Goal: Task Accomplishment & Management: Use online tool/utility

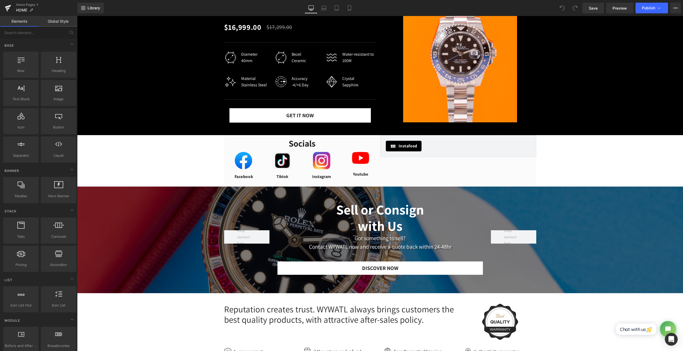
scroll to position [311, 0]
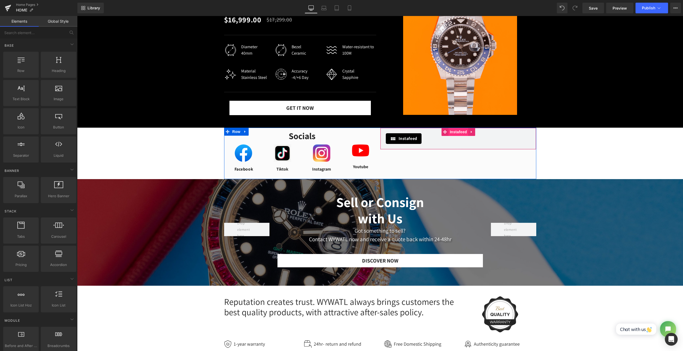
click at [452, 136] on span "Instafeed" at bounding box center [459, 132] width 20 height 8
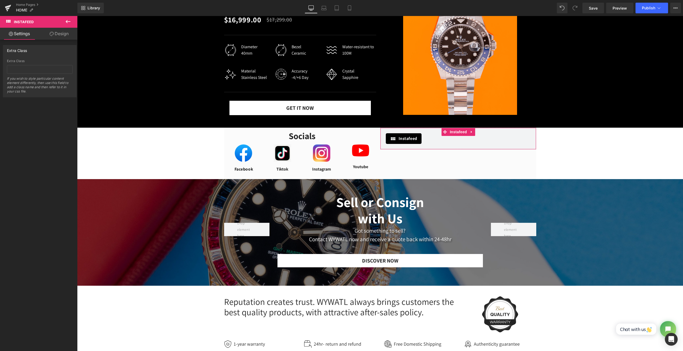
click at [70, 36] on link "Design" at bounding box center [59, 34] width 39 height 12
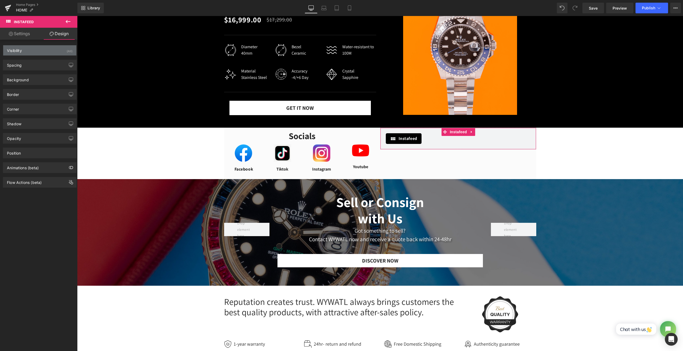
click at [42, 54] on div "Visibility (All)" at bounding box center [39, 50] width 73 height 10
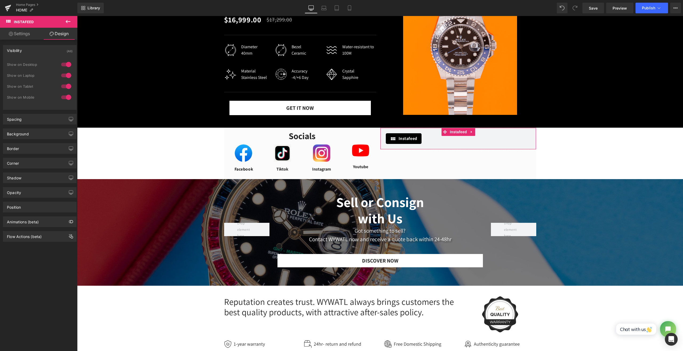
click at [42, 54] on div "Visibility (All)" at bounding box center [39, 50] width 73 height 10
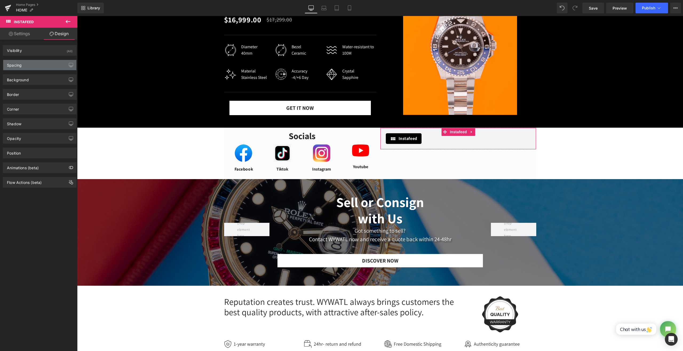
click at [47, 64] on div "Spacing" at bounding box center [39, 65] width 73 height 10
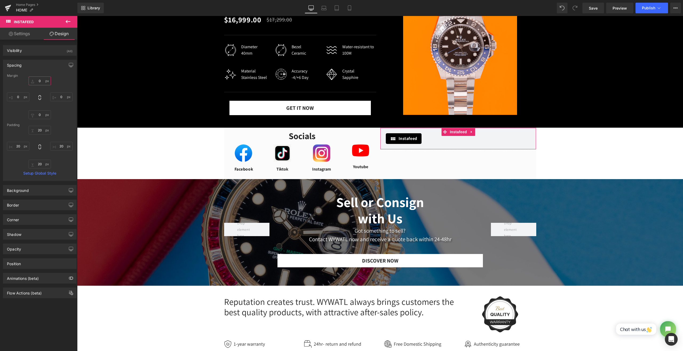
click at [42, 81] on input "0" at bounding box center [40, 81] width 22 height 9
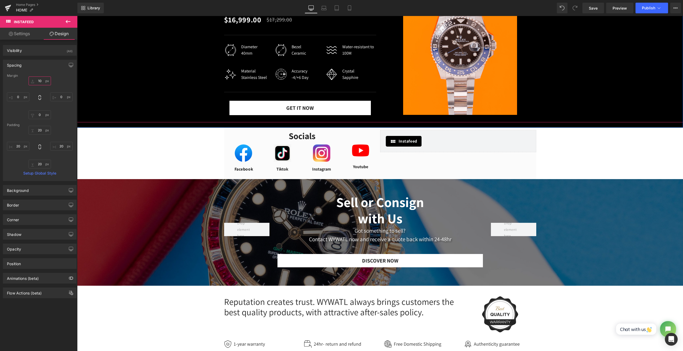
type input "10"
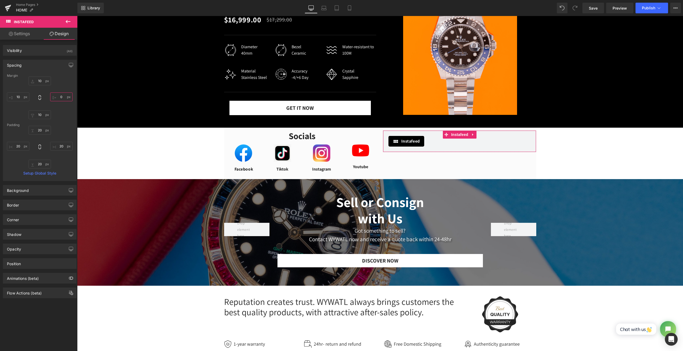
click at [59, 97] on input "0" at bounding box center [61, 97] width 22 height 9
type input "10"
click at [33, 189] on div "Background" at bounding box center [39, 190] width 73 height 10
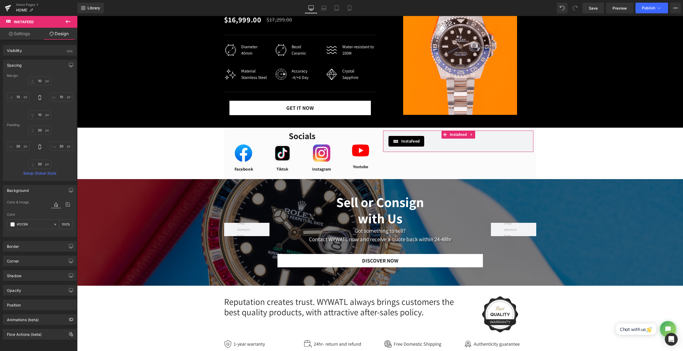
click at [33, 189] on div "Background" at bounding box center [39, 190] width 73 height 10
click at [23, 32] on link "Settings" at bounding box center [19, 34] width 39 height 12
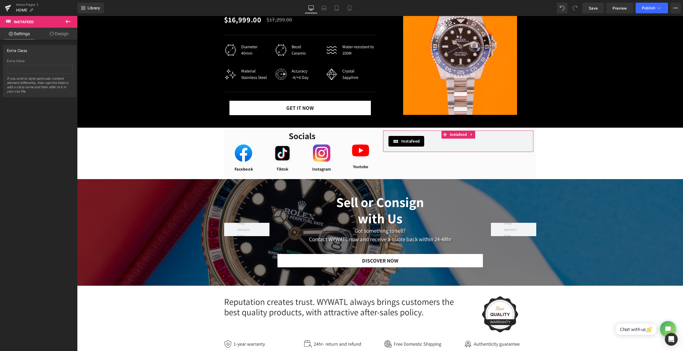
click at [50, 38] on link "Design" at bounding box center [59, 34] width 39 height 12
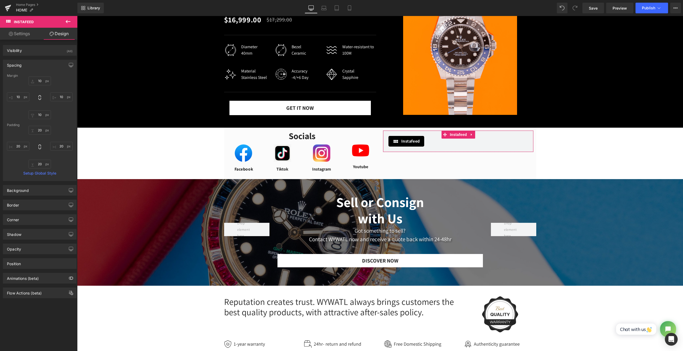
type input "10"
type input "20"
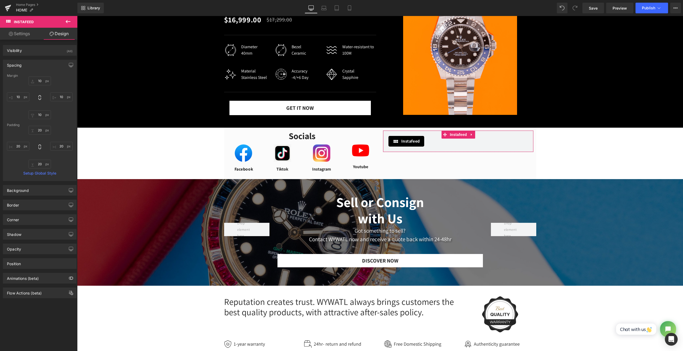
type input "20"
click at [646, 8] on span "Publish" at bounding box center [648, 8] width 13 height 4
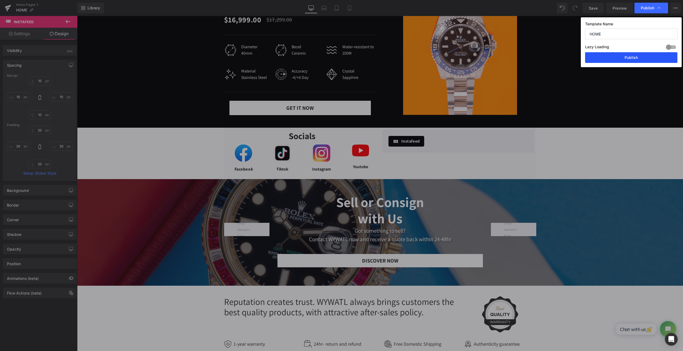
click at [629, 60] on button "Publish" at bounding box center [631, 57] width 92 height 11
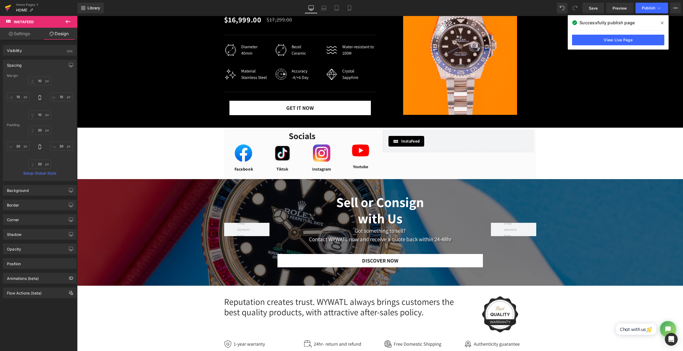
click at [4, 9] on link at bounding box center [8, 8] width 16 height 16
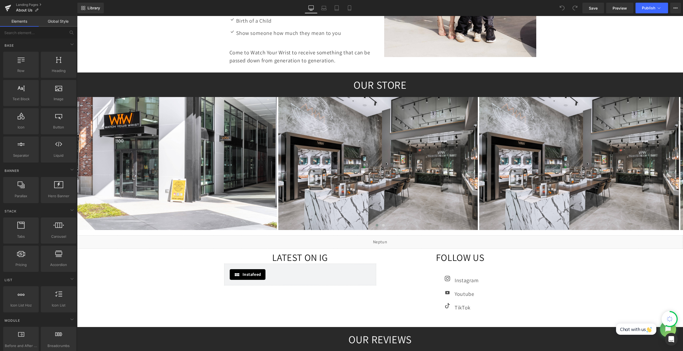
scroll to position [489, 0]
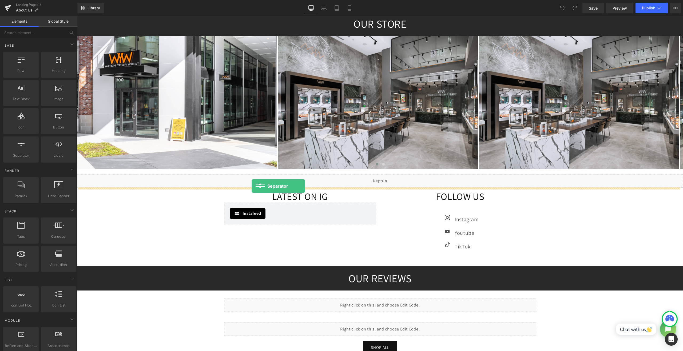
drag, startPoint x: 103, startPoint y: 160, endPoint x: 252, endPoint y: 186, distance: 151.1
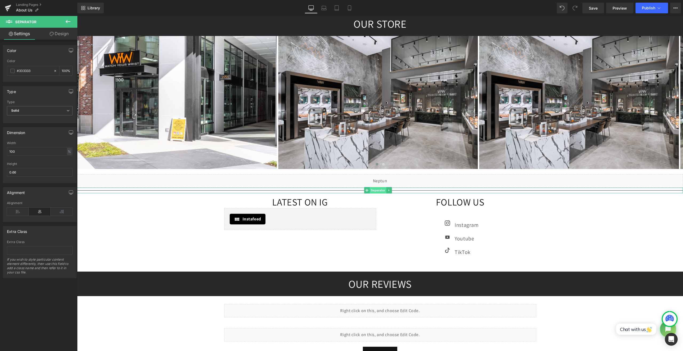
click at [377, 190] on span "Separator" at bounding box center [378, 190] width 17 height 6
click at [62, 34] on link "Design" at bounding box center [59, 34] width 39 height 12
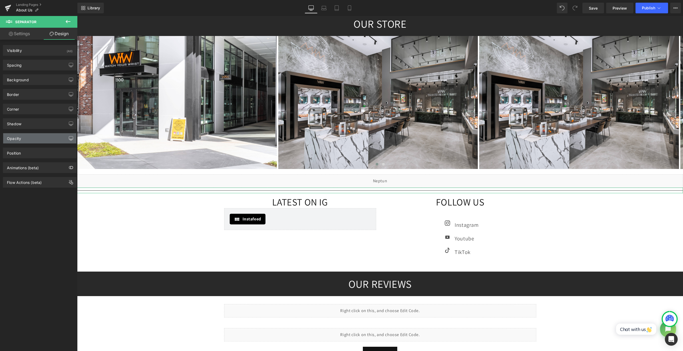
click at [69, 136] on icon "button" at bounding box center [71, 138] width 4 height 4
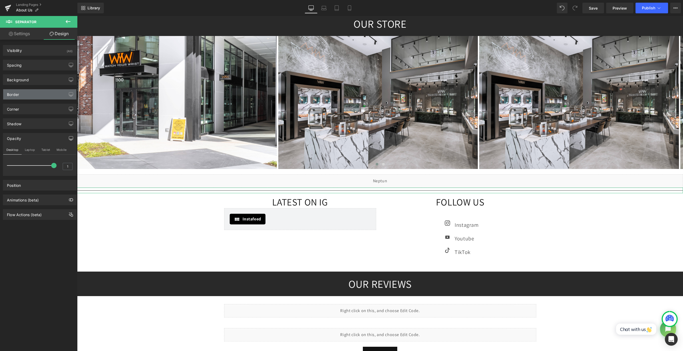
click at [64, 94] on div "Border" at bounding box center [39, 94] width 73 height 10
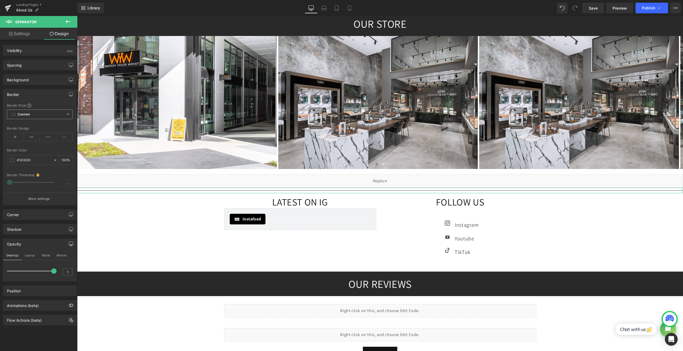
click at [36, 116] on span "Custom Setup Global Style" at bounding box center [40, 115] width 66 height 10
click at [41, 111] on span "Custom Setup Global Style" at bounding box center [40, 115] width 66 height 10
click at [19, 137] on icon at bounding box center [15, 137] width 17 height 8
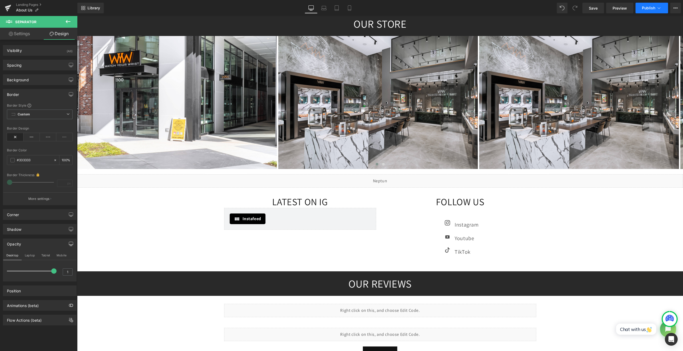
click at [643, 7] on span "Publish" at bounding box center [648, 8] width 13 height 4
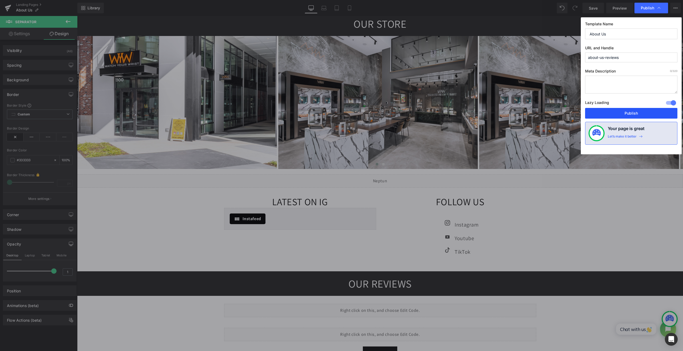
click at [636, 110] on button "Publish" at bounding box center [631, 113] width 92 height 11
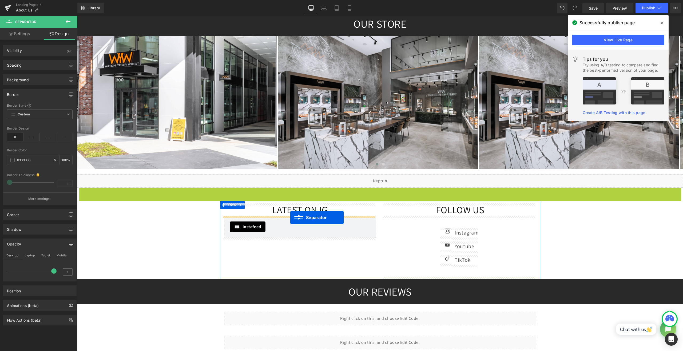
drag, startPoint x: 382, startPoint y: 189, endPoint x: 290, endPoint y: 218, distance: 96.3
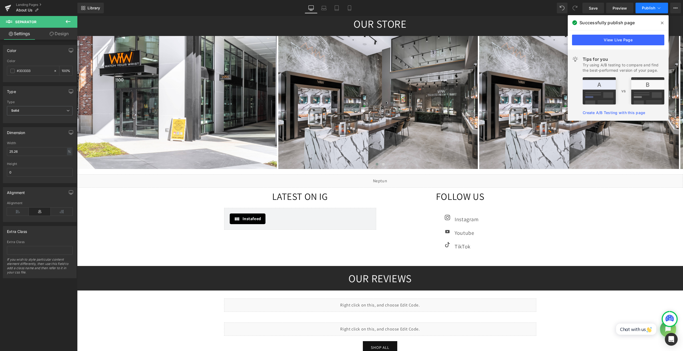
click at [655, 7] on button "Publish" at bounding box center [652, 8] width 33 height 11
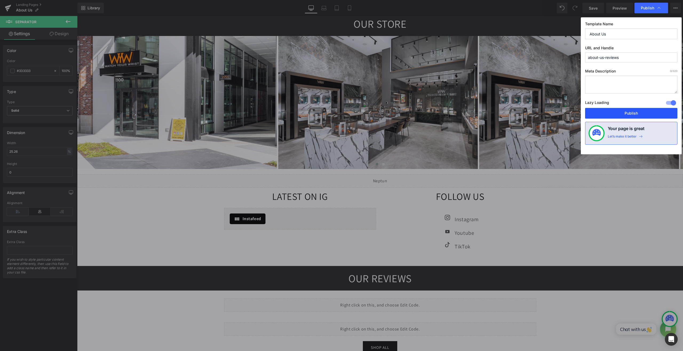
click at [635, 109] on button "Publish" at bounding box center [631, 113] width 92 height 11
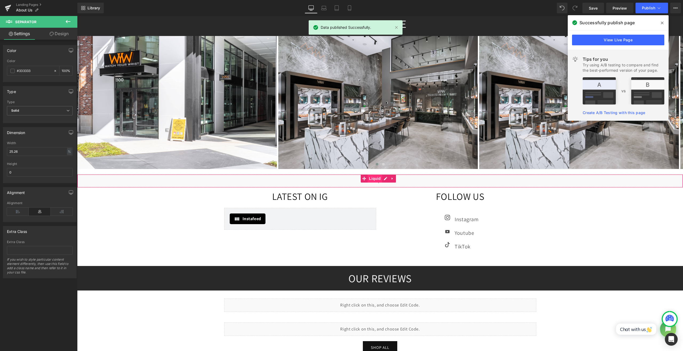
click at [377, 179] on span "Liquid" at bounding box center [375, 179] width 14 height 8
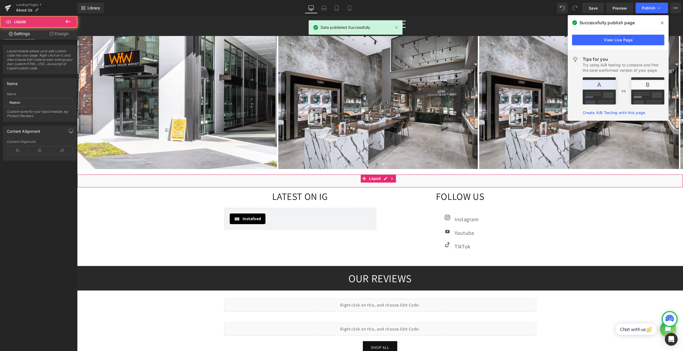
click at [66, 38] on link "Design" at bounding box center [59, 34] width 39 height 12
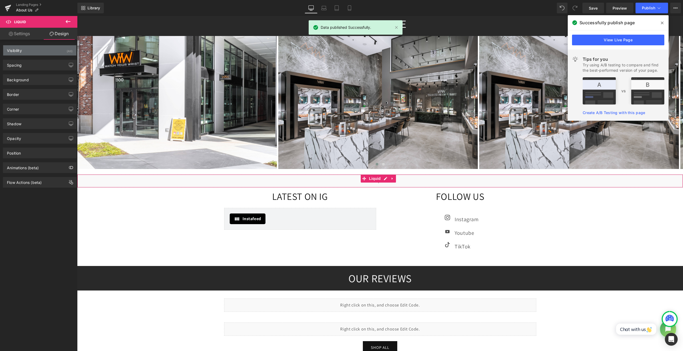
drag, startPoint x: 41, startPoint y: 51, endPoint x: 40, endPoint y: 64, distance: 12.0
click at [41, 51] on div "Visibility (All)" at bounding box center [39, 50] width 73 height 10
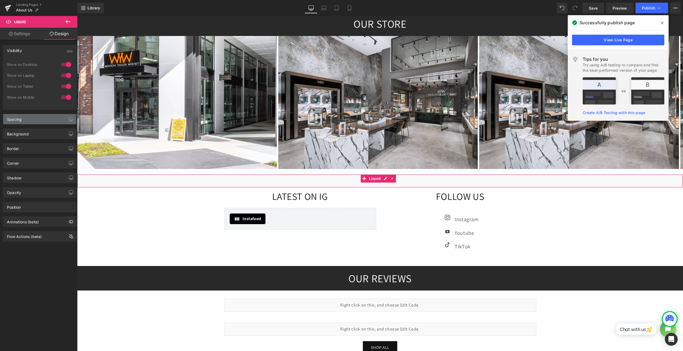
click at [42, 119] on div "Spacing" at bounding box center [39, 119] width 73 height 10
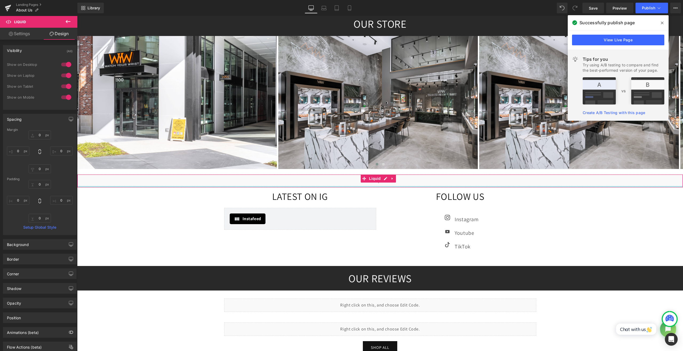
type input "0px"
drag, startPoint x: 506, startPoint y: 187, endPoint x: 506, endPoint y: 178, distance: 9.1
click at [506, 178] on div "Liquid" at bounding box center [380, 181] width 606 height 13
click at [463, 208] on span "Icon List" at bounding box center [460, 207] width 19 height 8
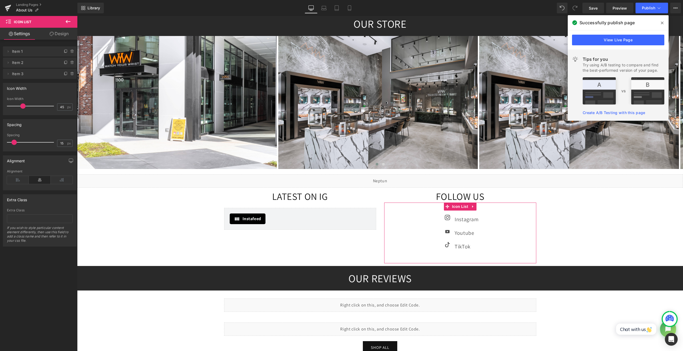
click at [47, 34] on link "Design" at bounding box center [59, 34] width 39 height 12
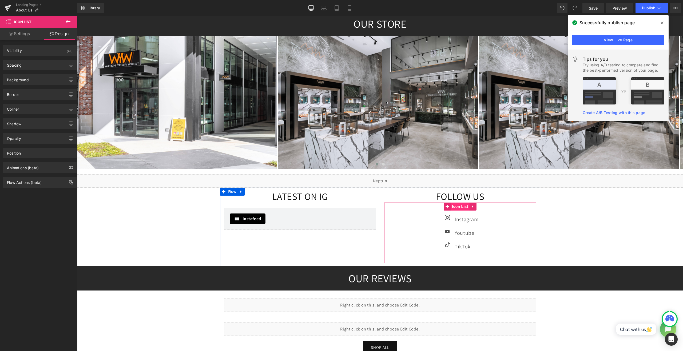
click at [458, 208] on span "Icon List" at bounding box center [460, 207] width 19 height 8
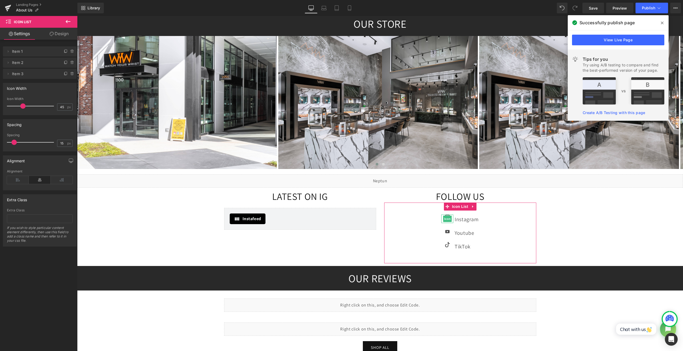
click at [21, 53] on span "Item 1" at bounding box center [34, 51] width 45 height 10
click at [9, 7] on icon at bounding box center [8, 7] width 6 height 13
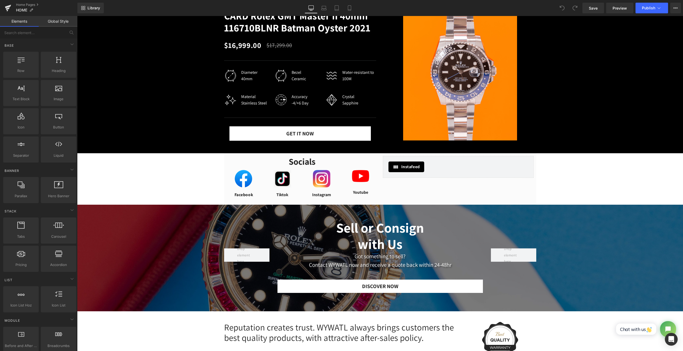
scroll to position [267, 0]
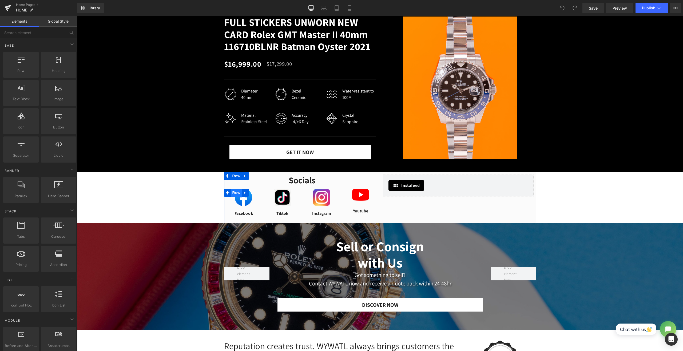
click at [234, 197] on span "Row" at bounding box center [236, 193] width 11 height 8
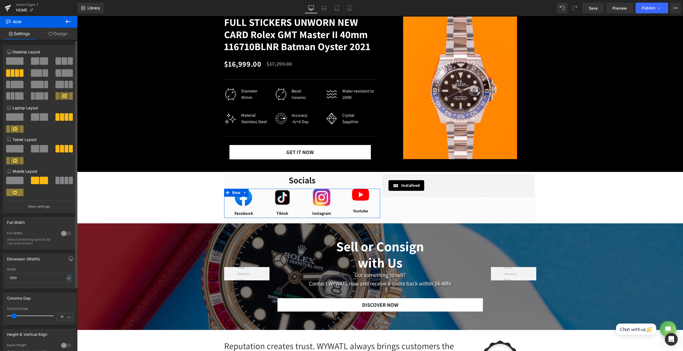
click at [35, 62] on span at bounding box center [35, 60] width 8 height 7
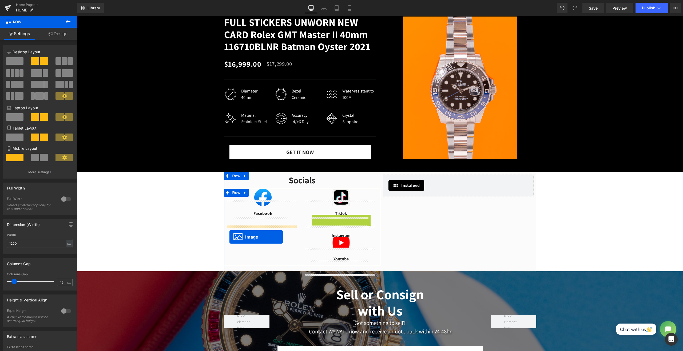
drag, startPoint x: 331, startPoint y: 233, endPoint x: 229, endPoint y: 237, distance: 102.0
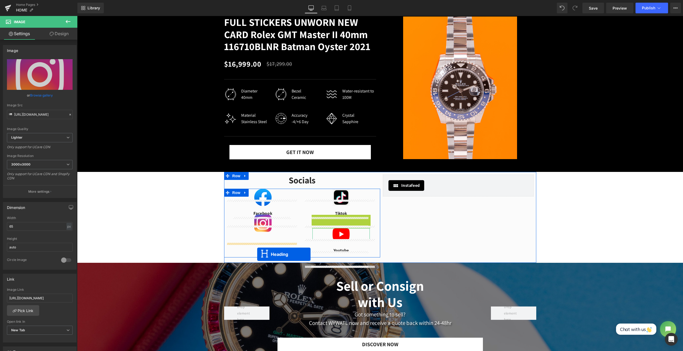
drag, startPoint x: 329, startPoint y: 230, endPoint x: 257, endPoint y: 254, distance: 75.9
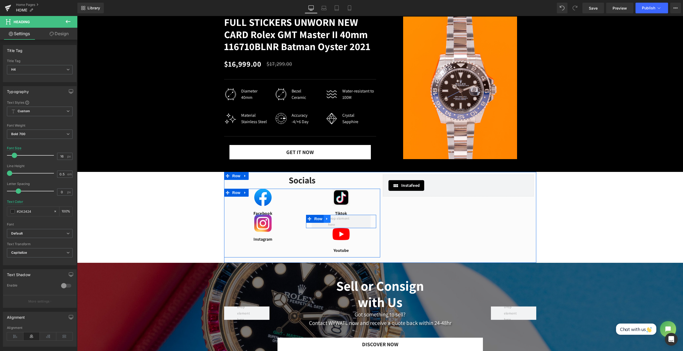
click at [326, 221] on icon at bounding box center [327, 219] width 4 height 4
click at [339, 221] on icon at bounding box center [341, 219] width 4 height 4
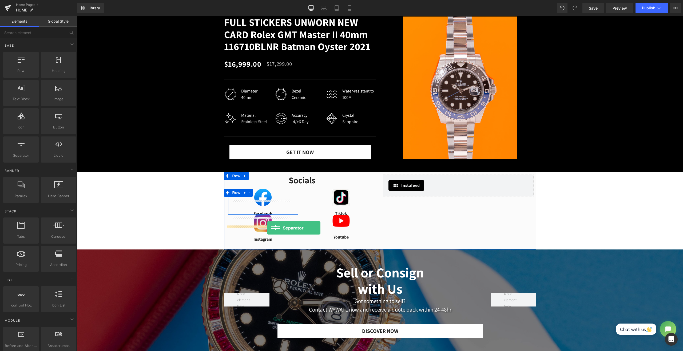
drag, startPoint x: 103, startPoint y: 167, endPoint x: 267, endPoint y: 228, distance: 174.8
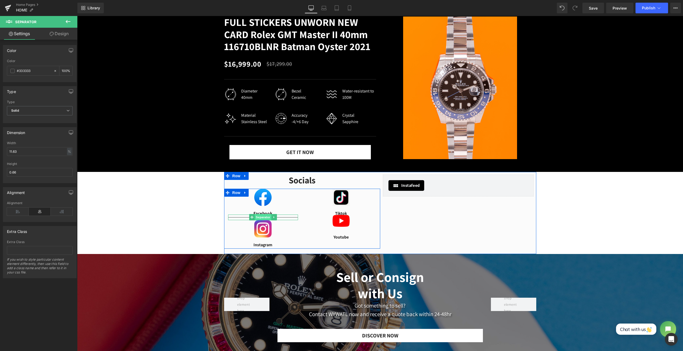
click at [258, 221] on span "Separator" at bounding box center [263, 217] width 17 height 6
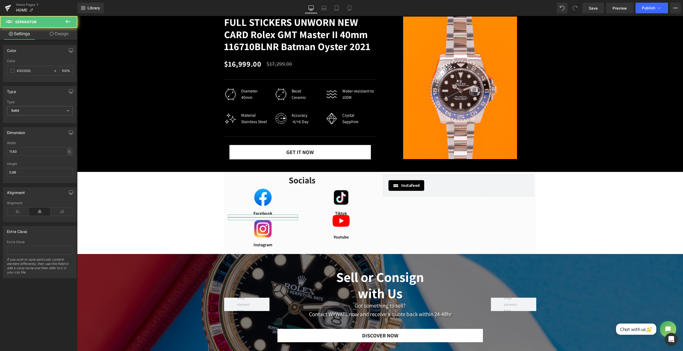
drag, startPoint x: 64, startPoint y: 34, endPoint x: 63, endPoint y: 48, distance: 13.4
click at [64, 34] on link "Design" at bounding box center [59, 34] width 39 height 12
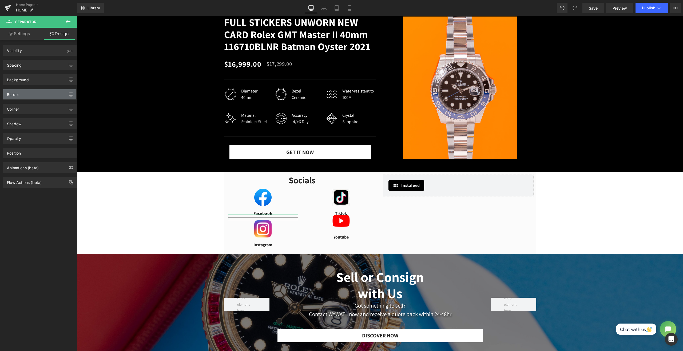
click at [30, 90] on div "Border" at bounding box center [39, 94] width 73 height 10
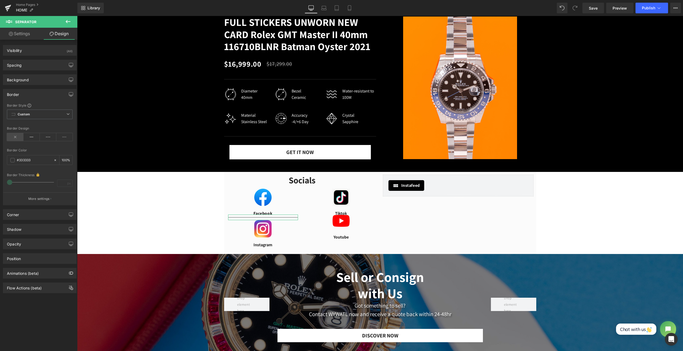
click at [16, 138] on icon at bounding box center [15, 137] width 17 height 8
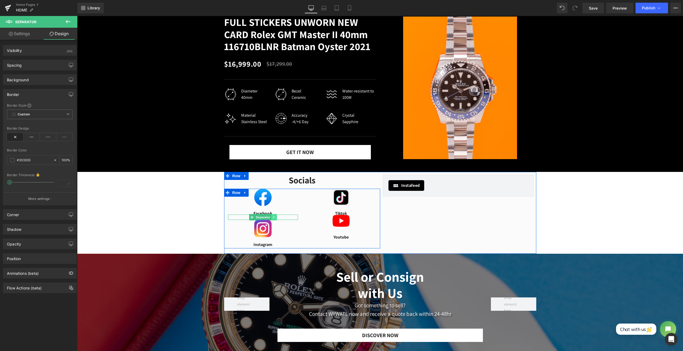
click at [273, 219] on icon at bounding box center [274, 217] width 3 height 3
click at [272, 221] on li at bounding box center [271, 217] width 17 height 6
click at [270, 219] on icon at bounding box center [271, 217] width 3 height 3
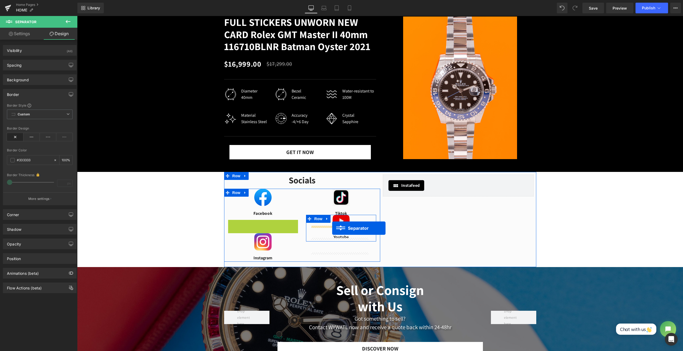
drag, startPoint x: 249, startPoint y: 234, endPoint x: 332, endPoint y: 228, distance: 83.2
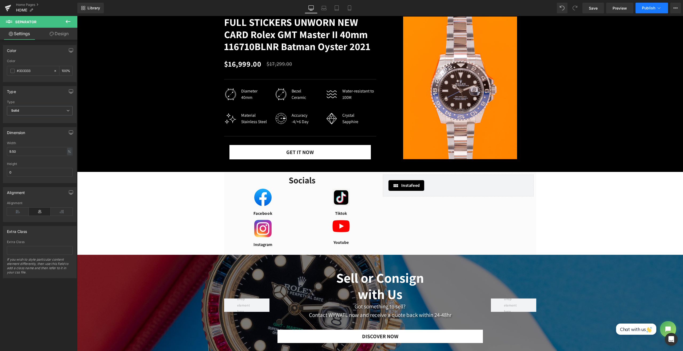
click at [644, 9] on span "Publish" at bounding box center [648, 8] width 13 height 4
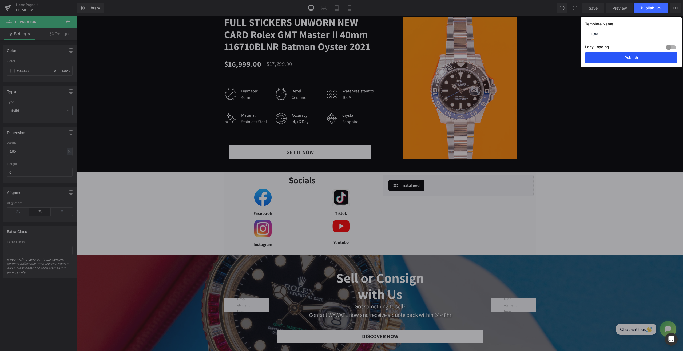
click at [624, 61] on button "Publish" at bounding box center [631, 57] width 92 height 11
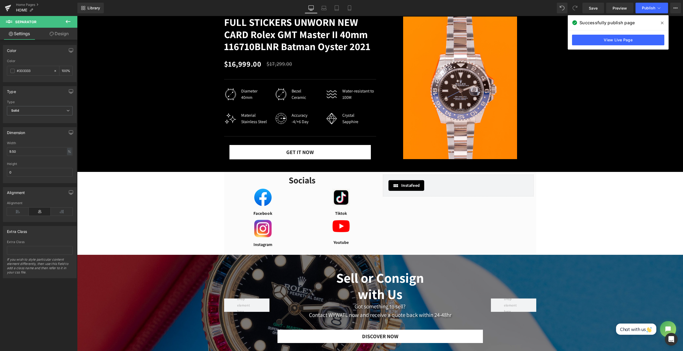
click at [67, 21] on icon at bounding box center [68, 21] width 6 height 6
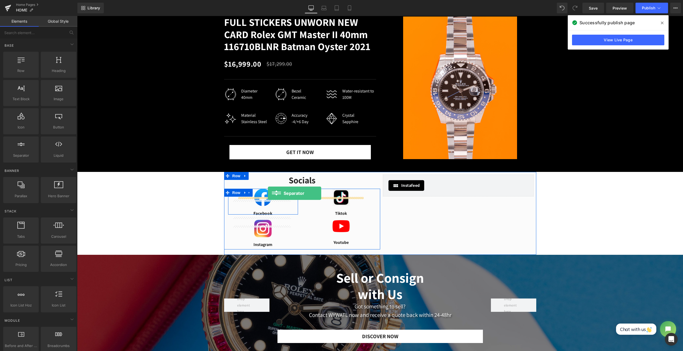
drag, startPoint x: 97, startPoint y: 159, endPoint x: 268, endPoint y: 193, distance: 174.5
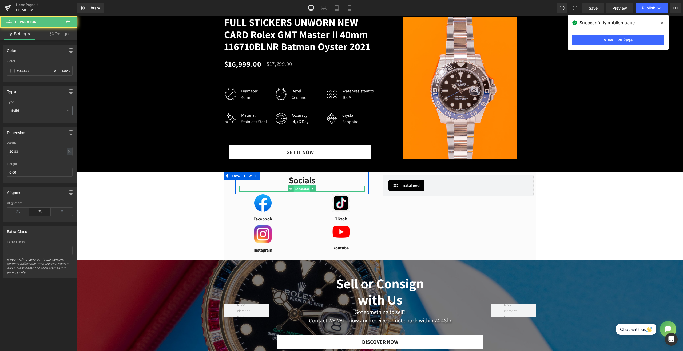
click at [302, 192] on span "Separator" at bounding box center [302, 189] width 17 height 6
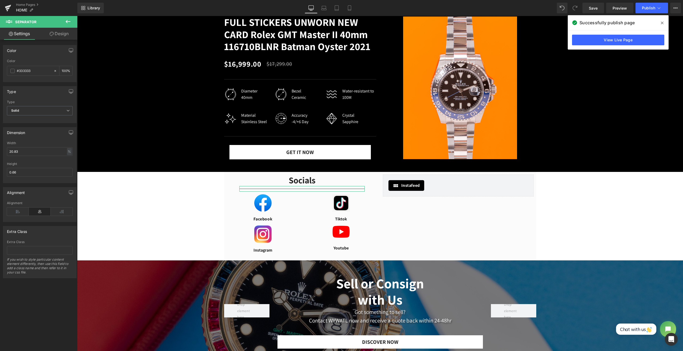
click at [65, 36] on link "Design" at bounding box center [59, 34] width 39 height 12
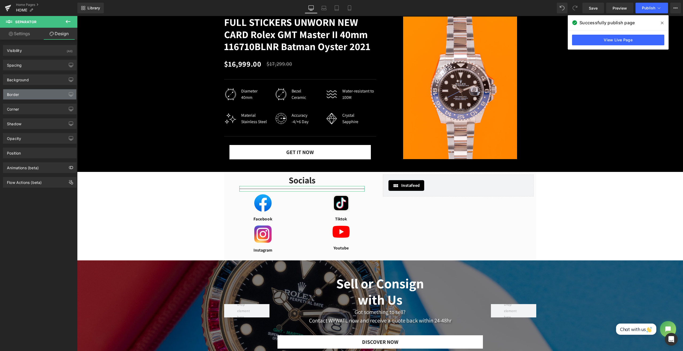
click at [36, 89] on div "Border" at bounding box center [39, 94] width 73 height 10
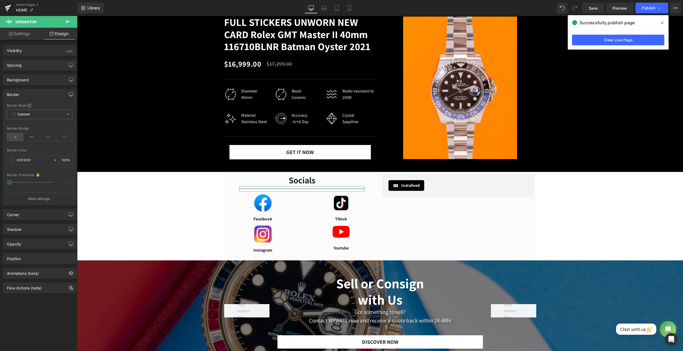
click at [15, 135] on icon at bounding box center [15, 137] width 17 height 8
click at [648, 7] on span "Publish" at bounding box center [648, 8] width 13 height 4
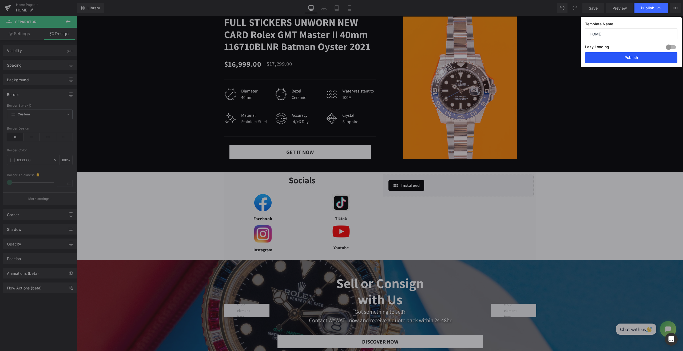
click at [632, 59] on button "Publish" at bounding box center [631, 57] width 92 height 11
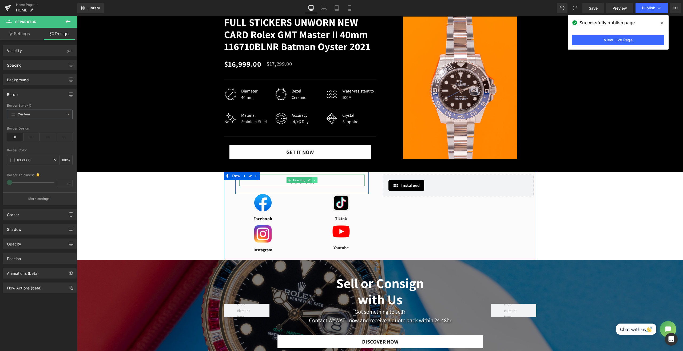
click at [313, 182] on icon at bounding box center [314, 180] width 3 height 3
click at [311, 182] on icon at bounding box center [312, 180] width 3 height 3
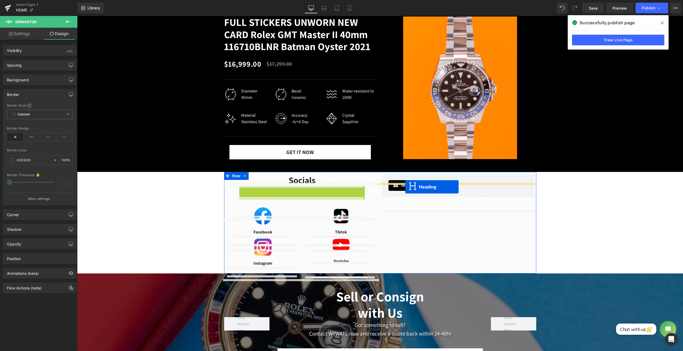
drag, startPoint x: 287, startPoint y: 203, endPoint x: 405, endPoint y: 187, distance: 119.6
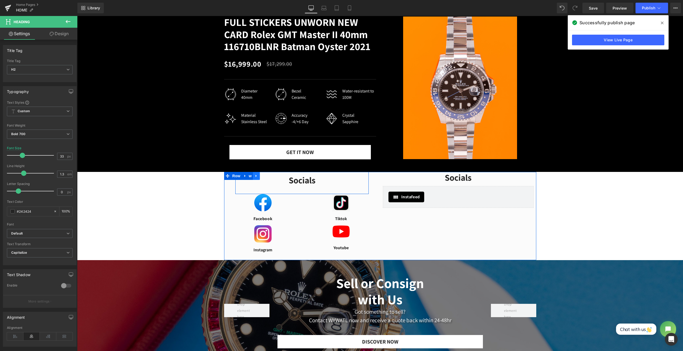
click at [255, 178] on icon at bounding box center [257, 176] width 4 height 4
click at [261, 178] on icon at bounding box center [263, 176] width 4 height 4
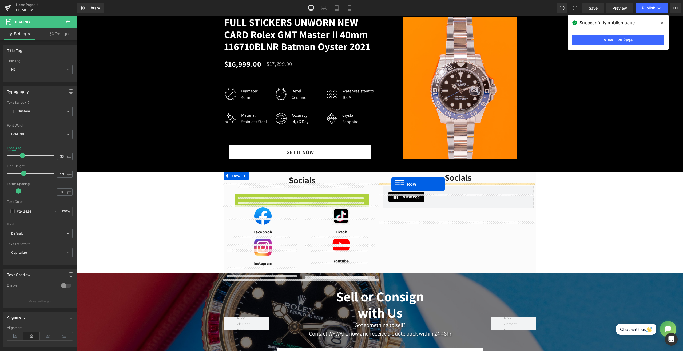
drag, startPoint x: 238, startPoint y: 208, endPoint x: 391, endPoint y: 184, distance: 155.0
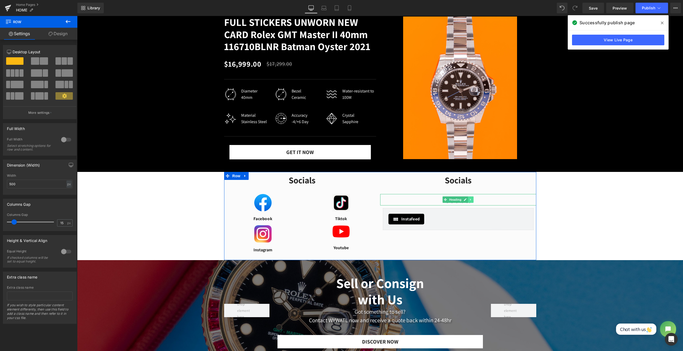
click at [469, 201] on icon at bounding box center [470, 199] width 3 height 3
click at [471, 203] on link at bounding box center [474, 200] width 6 height 6
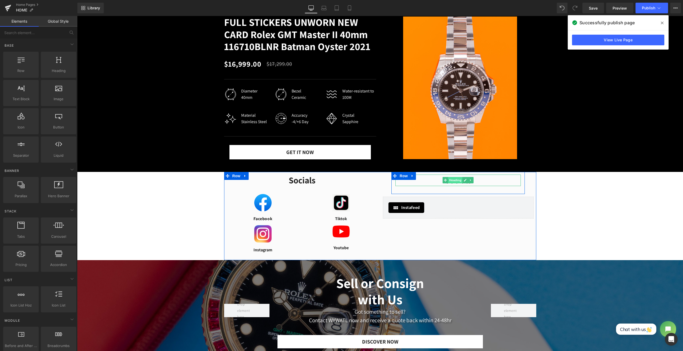
click at [457, 184] on span "Heading" at bounding box center [455, 180] width 14 height 6
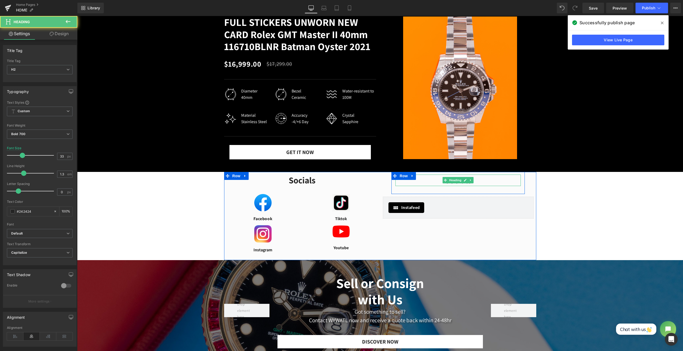
click at [480, 186] on h2 "Socials" at bounding box center [457, 180] width 125 height 11
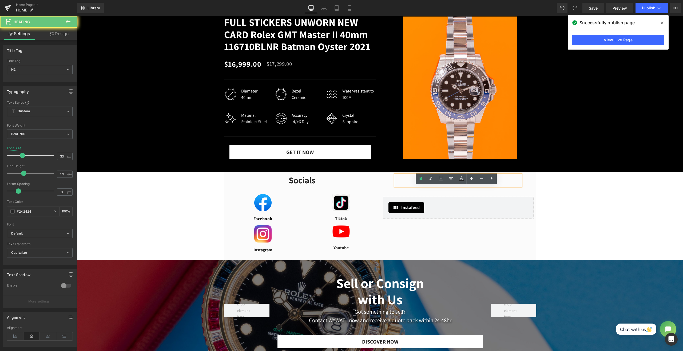
click at [480, 186] on h2 "Socials" at bounding box center [457, 180] width 125 height 11
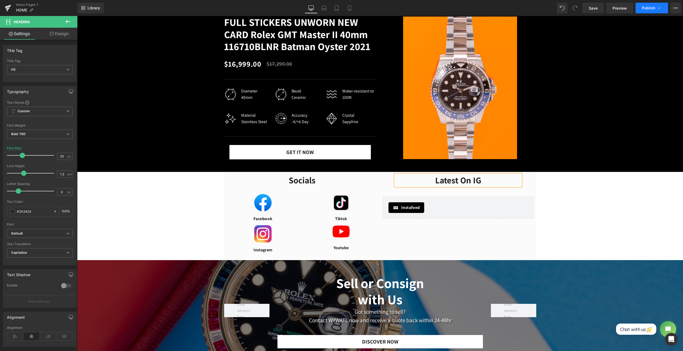
click at [642, 9] on button "Publish" at bounding box center [652, 8] width 33 height 11
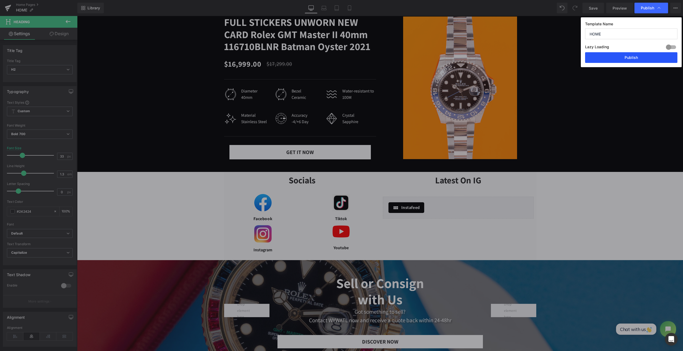
click at [623, 54] on button "Publish" at bounding box center [631, 57] width 92 height 11
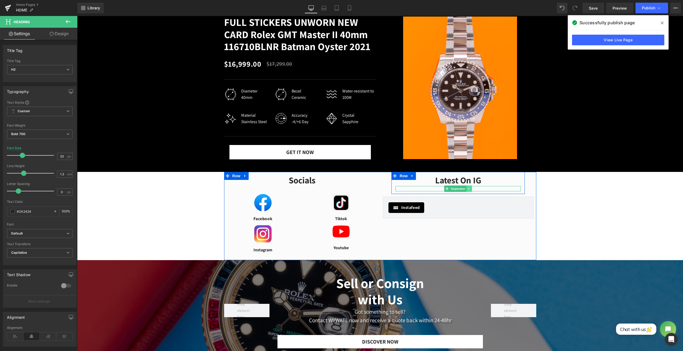
click at [467, 192] on link at bounding box center [469, 189] width 6 height 6
click at [471, 192] on link at bounding box center [472, 189] width 6 height 6
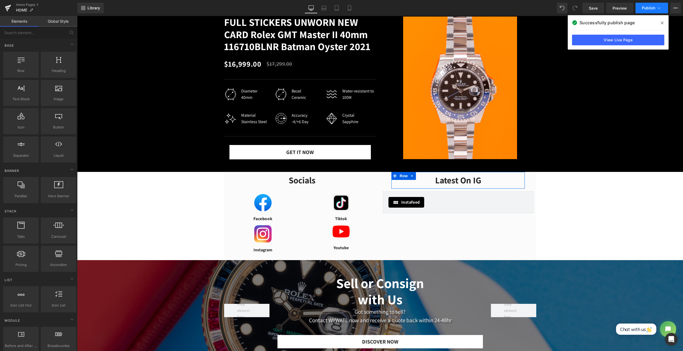
click at [648, 10] on span "Publish" at bounding box center [648, 8] width 13 height 4
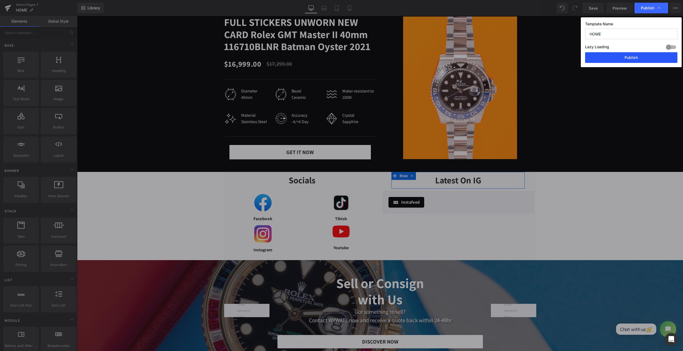
click at [626, 58] on button "Publish" at bounding box center [631, 57] width 92 height 11
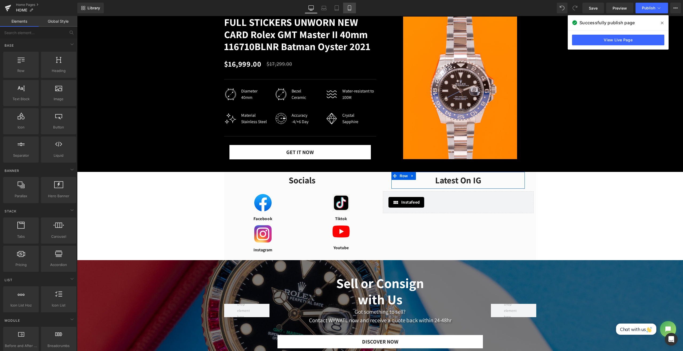
click at [348, 11] on link "Mobile" at bounding box center [349, 8] width 13 height 11
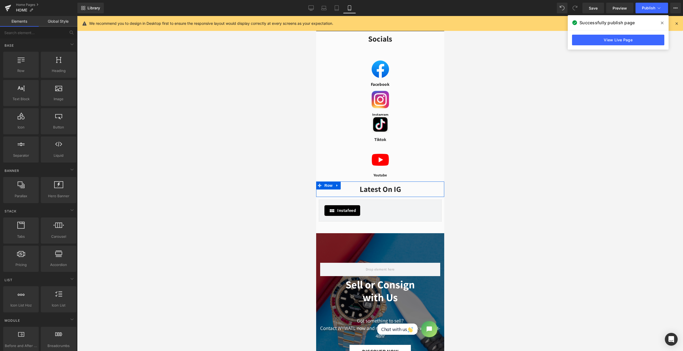
scroll to position [489, 0]
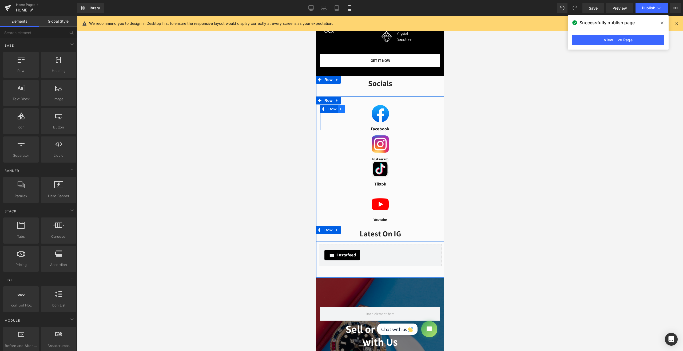
click at [339, 111] on icon at bounding box center [341, 109] width 4 height 4
click at [330, 113] on span "Row" at bounding box center [332, 109] width 11 height 8
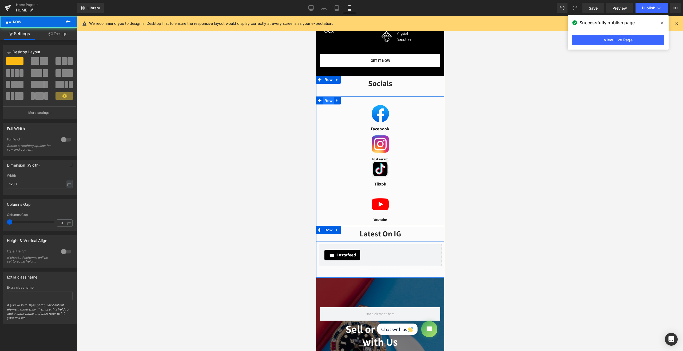
click at [327, 105] on span "Row" at bounding box center [328, 101] width 11 height 8
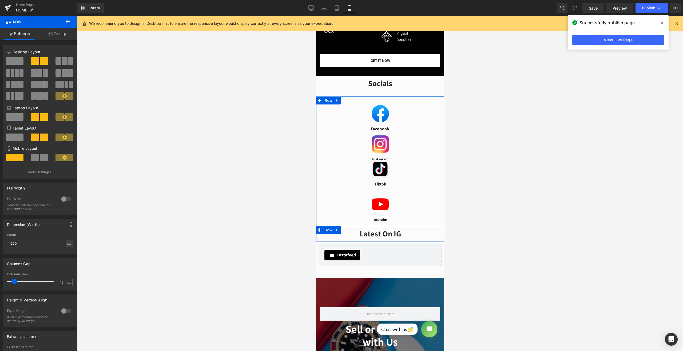
click at [62, 62] on span at bounding box center [64, 60] width 5 height 7
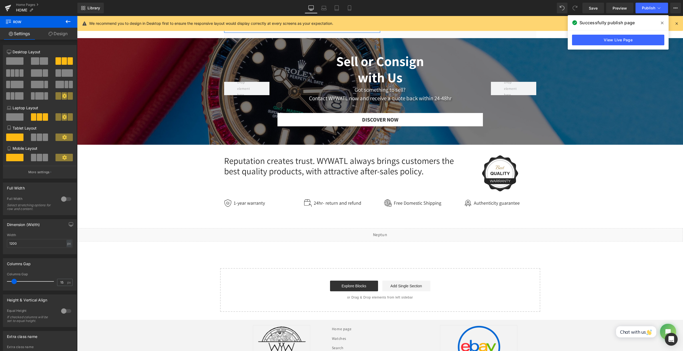
scroll to position [364, 0]
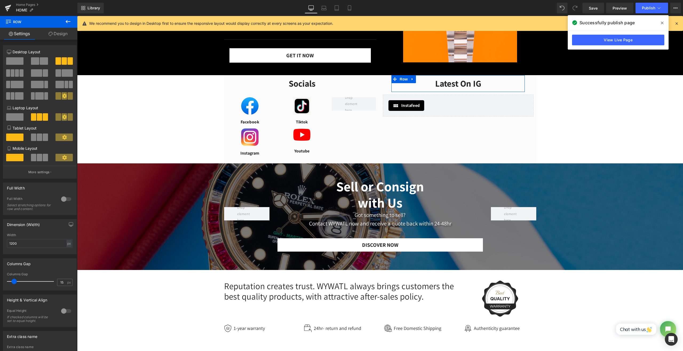
click at [68, 25] on button at bounding box center [68, 22] width 19 height 12
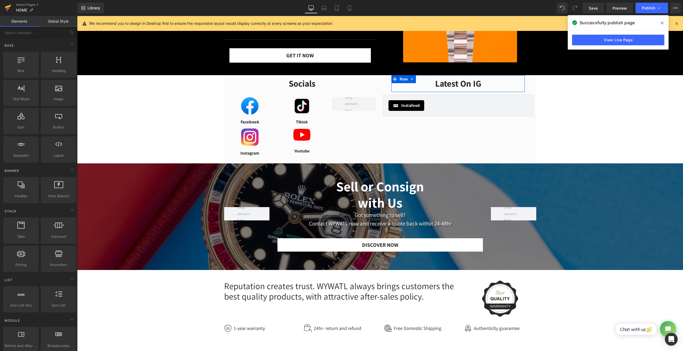
click at [10, 8] on icon at bounding box center [8, 7] width 6 height 13
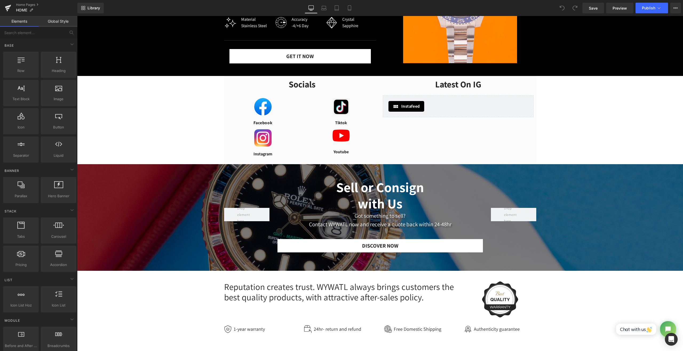
scroll to position [311, 0]
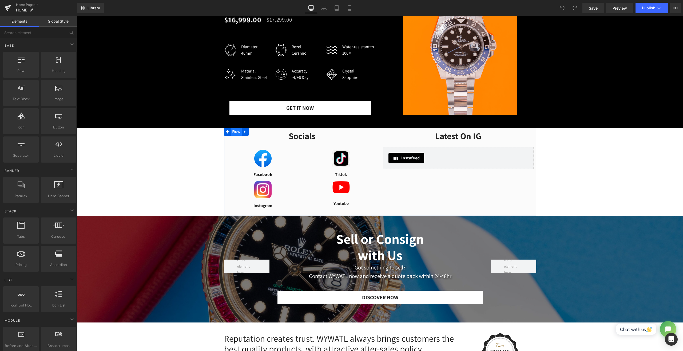
click at [233, 136] on span "Row" at bounding box center [236, 132] width 11 height 8
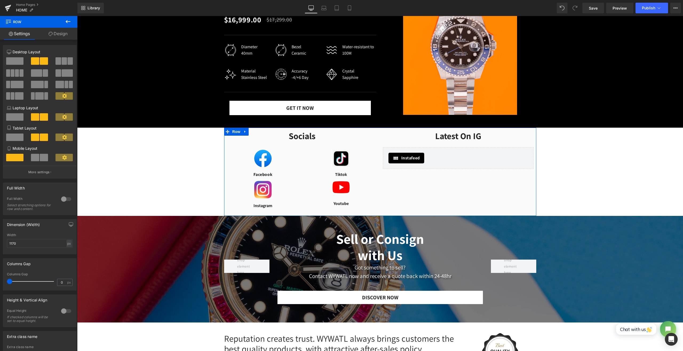
click at [224, 153] on div "Socials Heading Separator Row Image Facebook Heading Row Separator Image Instag…" at bounding box center [302, 169] width 156 height 83
click at [299, 140] on span "Heading" at bounding box center [299, 136] width 14 height 6
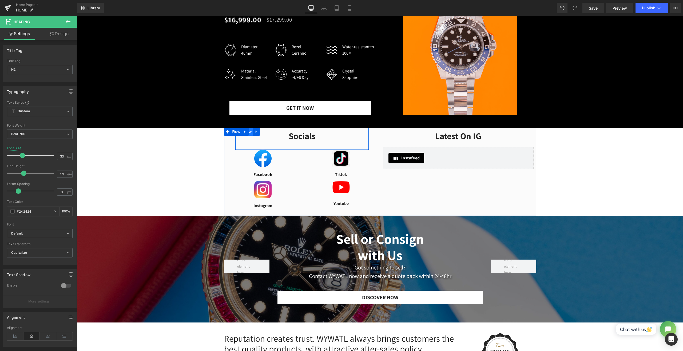
click at [248, 136] on span "Row" at bounding box center [247, 132] width 11 height 8
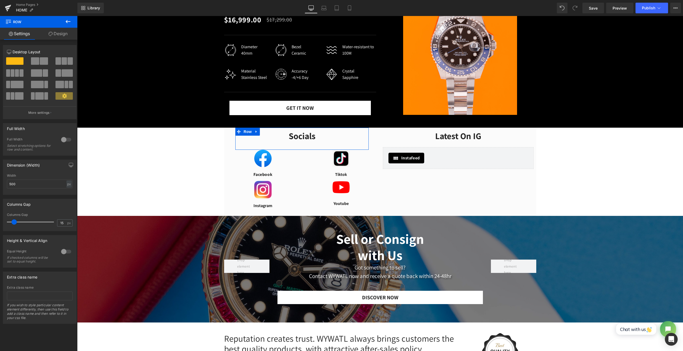
click at [68, 37] on link "Design" at bounding box center [58, 34] width 39 height 12
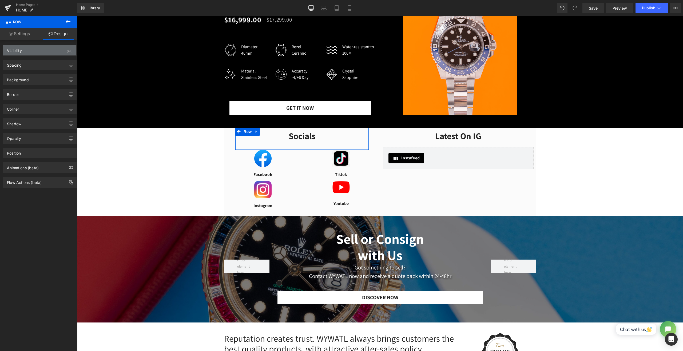
click at [47, 55] on div "Visibility (All)" at bounding box center [39, 50] width 73 height 10
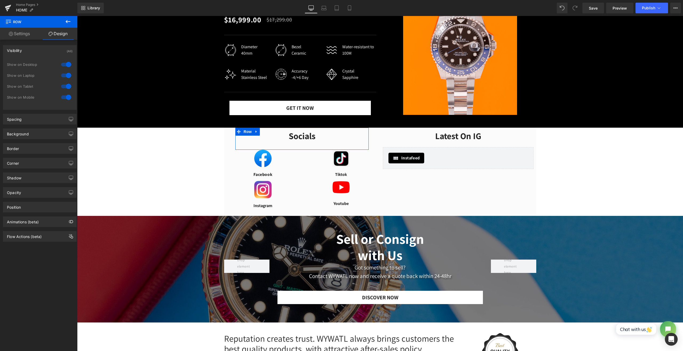
click at [68, 97] on div at bounding box center [66, 97] width 13 height 9
click at [237, 158] on span "Row" at bounding box center [236, 154] width 11 height 8
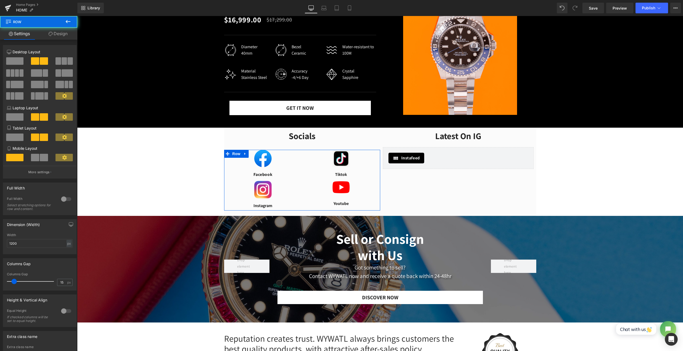
click at [68, 37] on link "Design" at bounding box center [58, 34] width 39 height 12
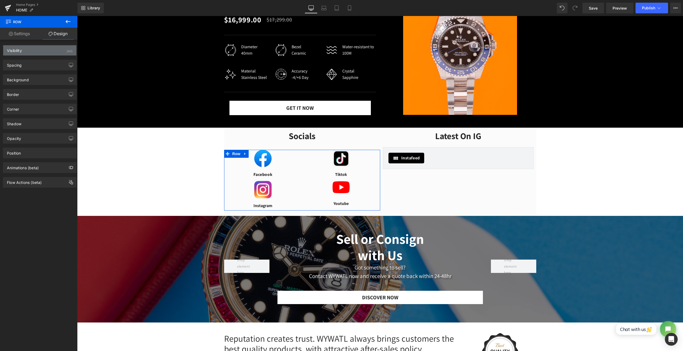
click at [49, 53] on div "Visibility (All)" at bounding box center [39, 50] width 73 height 10
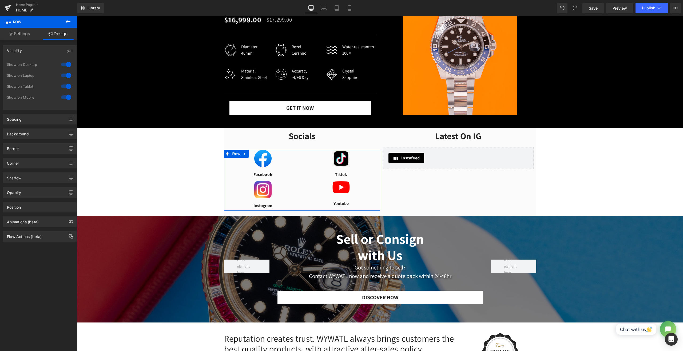
click at [66, 97] on div at bounding box center [66, 97] width 13 height 9
click at [642, 8] on span "Publish" at bounding box center [648, 8] width 13 height 4
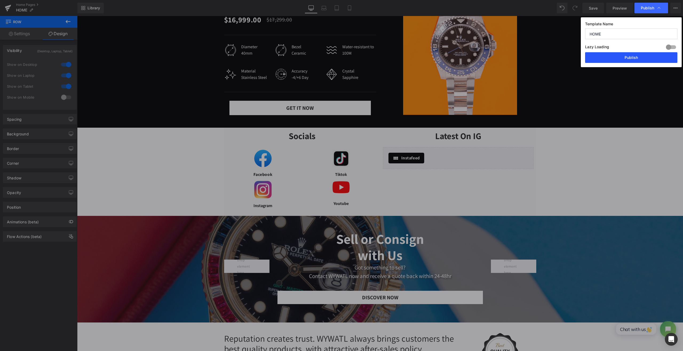
click at [633, 56] on button "Publish" at bounding box center [631, 57] width 92 height 11
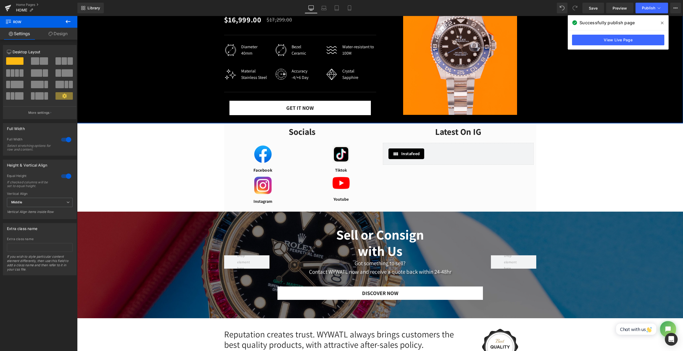
drag, startPoint x: 275, startPoint y: 137, endPoint x: 276, endPoint y: 132, distance: 4.4
click at [276, 124] on div "EXPLORE Text Block Featured Watch Heading Row Sale Off (P) Image FULL STICKERS …" at bounding box center [380, 27] width 606 height 193
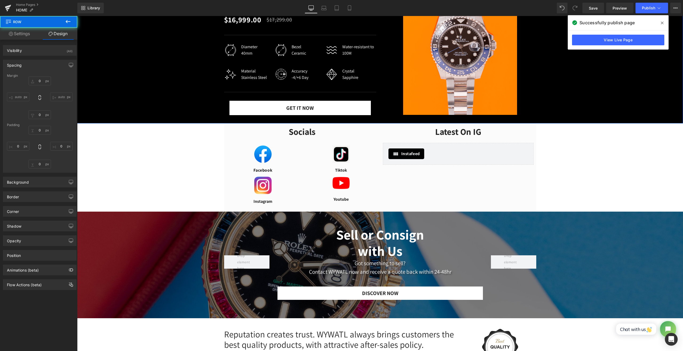
type input "0"
type input "20"
type input "0"
type input "4"
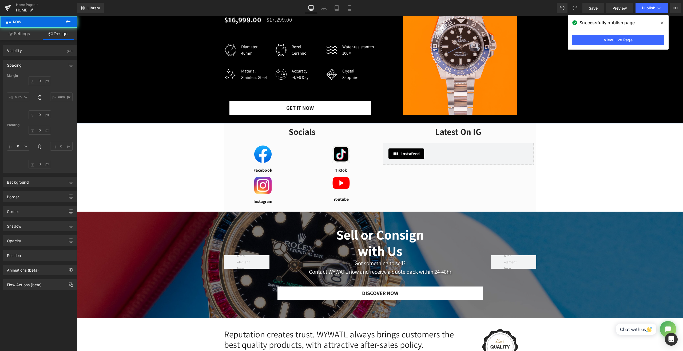
type input "0"
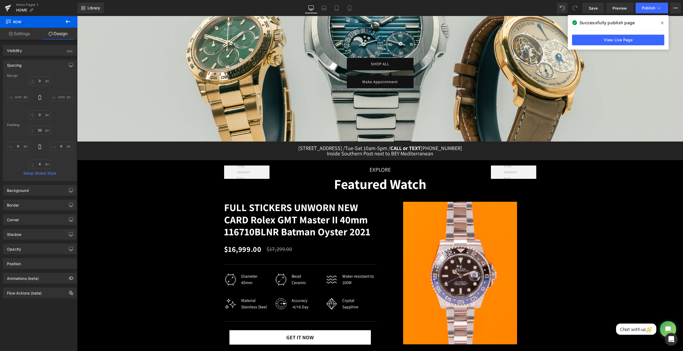
scroll to position [89, 0]
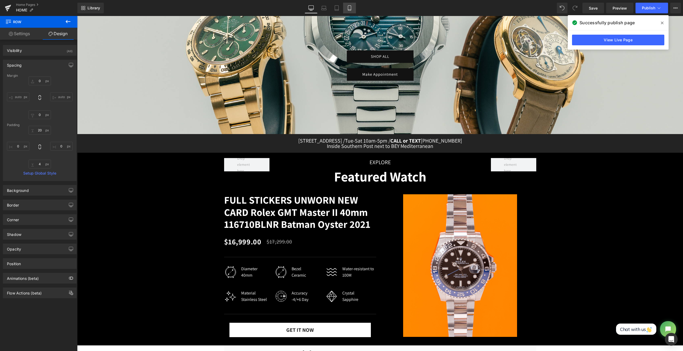
click at [352, 8] on icon at bounding box center [349, 7] width 5 height 5
type input "0"
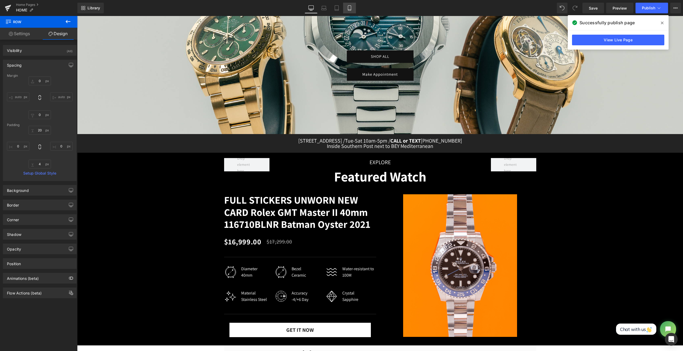
type input "23"
type input "0"
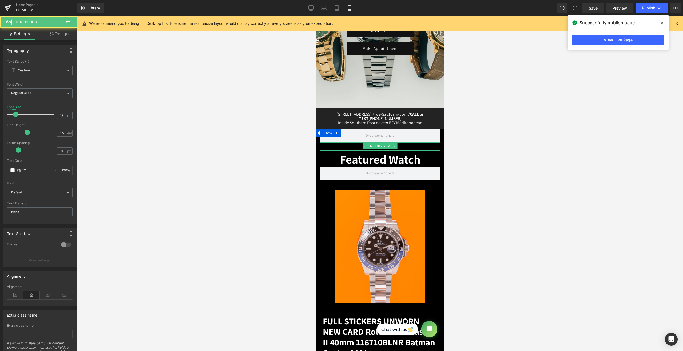
click at [344, 143] on div "EXPLORE Text Block" at bounding box center [380, 146] width 120 height 9
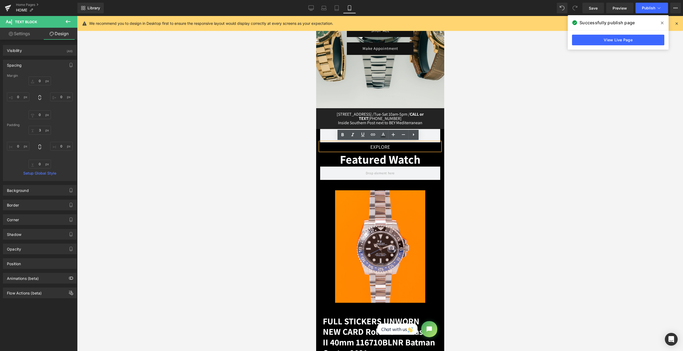
click at [474, 160] on div at bounding box center [380, 183] width 606 height 335
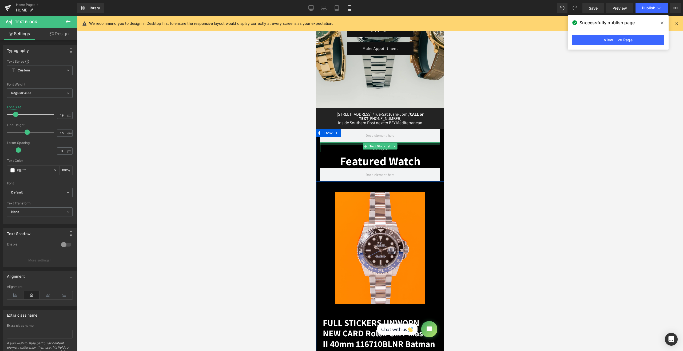
click at [358, 144] on div at bounding box center [380, 143] width 120 height 2
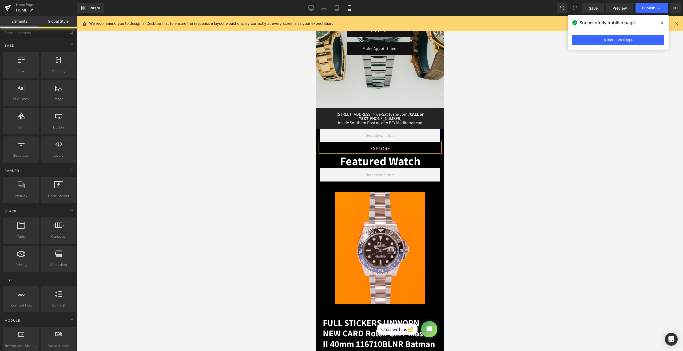
click at [491, 151] on div at bounding box center [380, 183] width 606 height 335
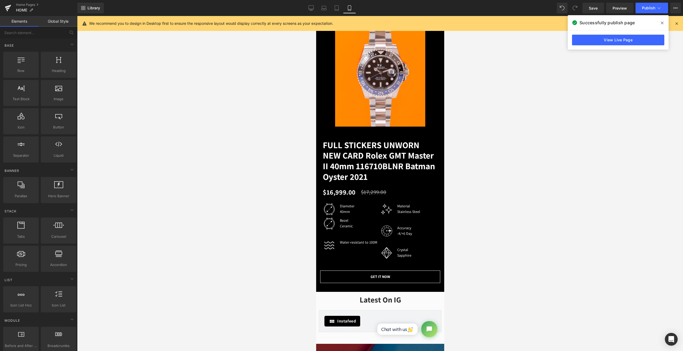
scroll to position [364, 0]
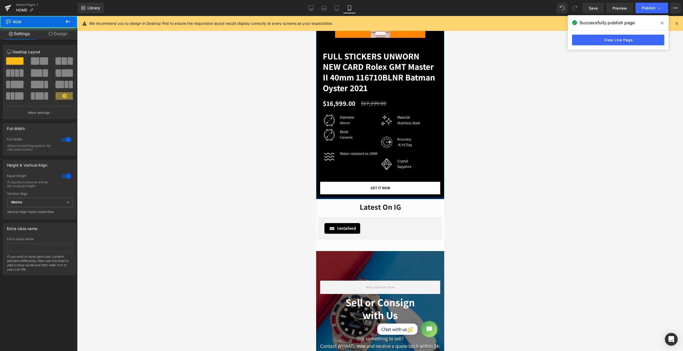
drag, startPoint x: 377, startPoint y: 213, endPoint x: 377, endPoint y: 209, distance: 4.0
click at [377, 199] on div at bounding box center [380, 198] width 128 height 2
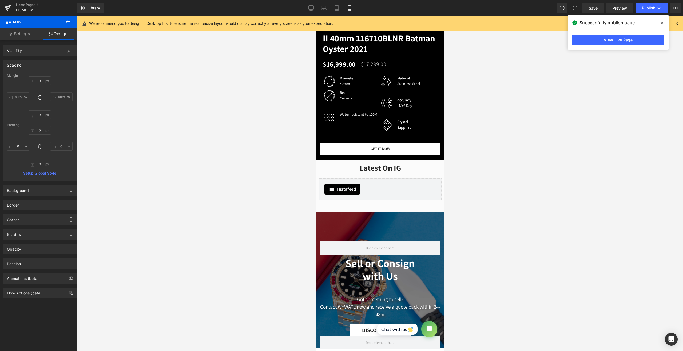
scroll to position [409, 0]
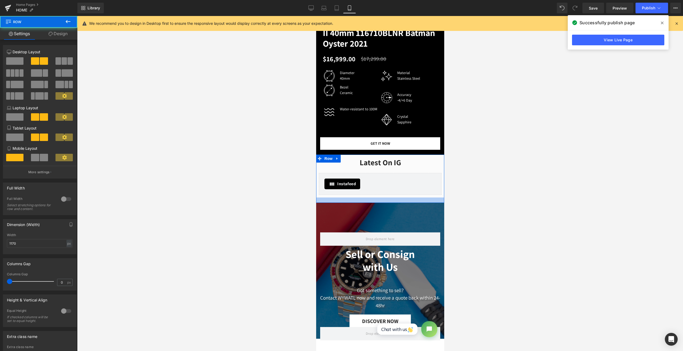
drag, startPoint x: 368, startPoint y: 216, endPoint x: 368, endPoint y: 212, distance: 3.8
click at [368, 203] on div at bounding box center [380, 200] width 128 height 5
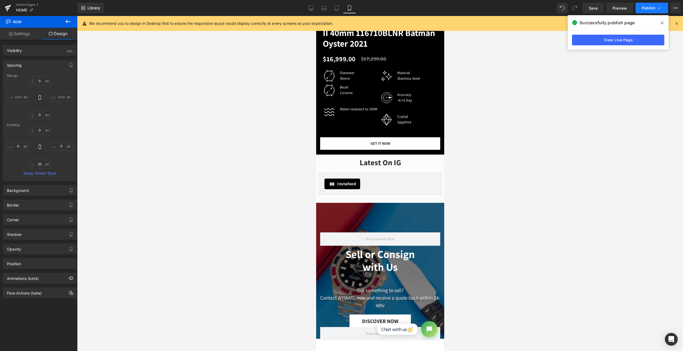
click at [648, 10] on span "Publish" at bounding box center [648, 8] width 13 height 4
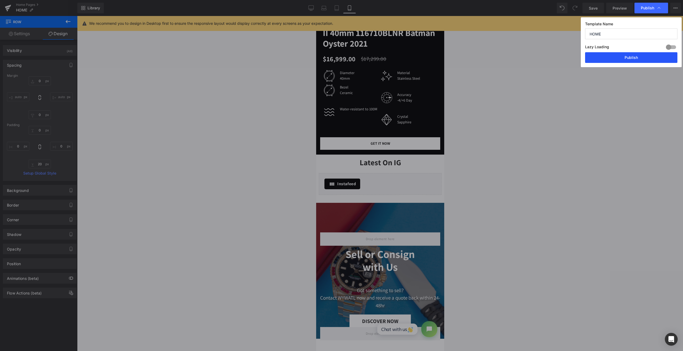
click at [615, 57] on button "Publish" at bounding box center [631, 57] width 92 height 11
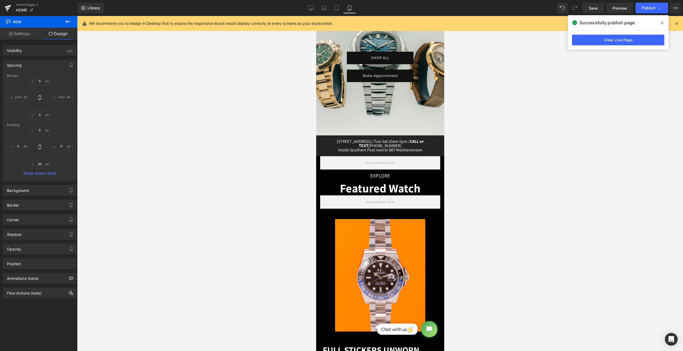
scroll to position [53, 0]
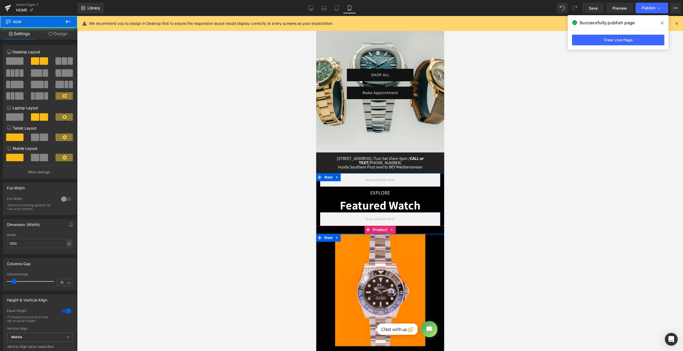
drag, startPoint x: 406, startPoint y: 235, endPoint x: 409, endPoint y: 227, distance: 7.8
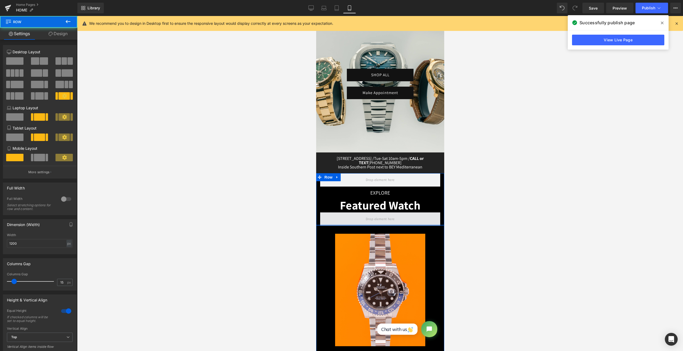
drag, startPoint x: 406, startPoint y: 224, endPoint x: 409, endPoint y: 217, distance: 7.4
click at [409, 217] on div "EXPLORE Text Block Featured Watch Heading Row" at bounding box center [380, 199] width 128 height 53
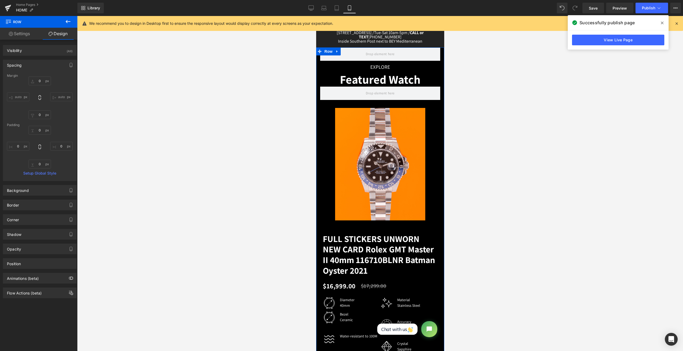
scroll to position [186, 0]
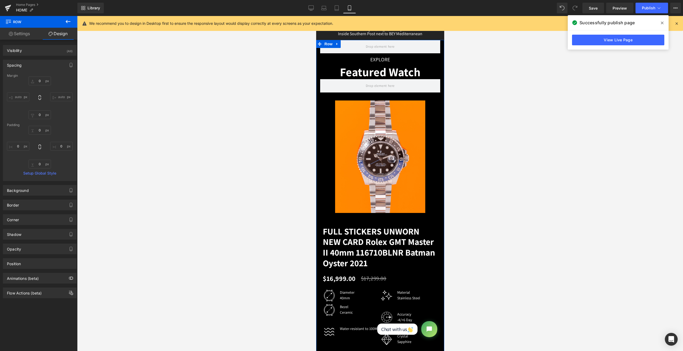
click at [367, 222] on link "FULL STICKERS UNWORN NEW CARD Rolex GMT Master II 40mm 116710BLNR Batman Oyster…" at bounding box center [380, 240] width 115 height 55
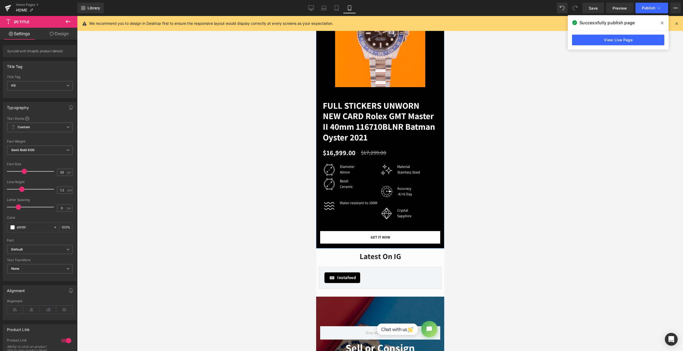
scroll to position [320, 0]
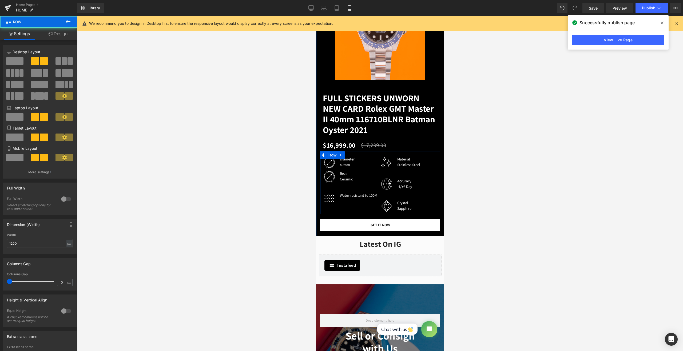
drag, startPoint x: 373, startPoint y: 229, endPoint x: 374, endPoint y: 217, distance: 11.8
click at [374, 214] on div "Image Diameter 40mm Text Block Icon List Image" at bounding box center [380, 182] width 120 height 63
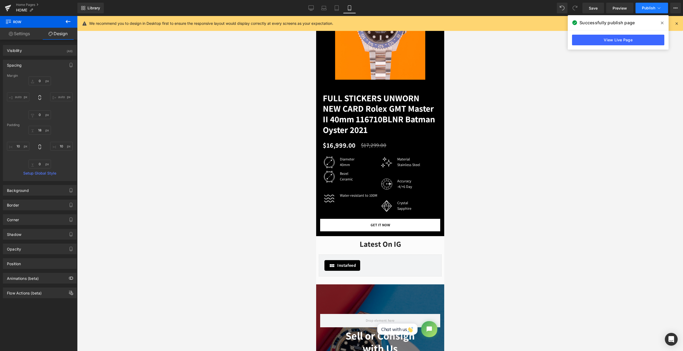
click at [646, 9] on span "Publish" at bounding box center [648, 8] width 13 height 4
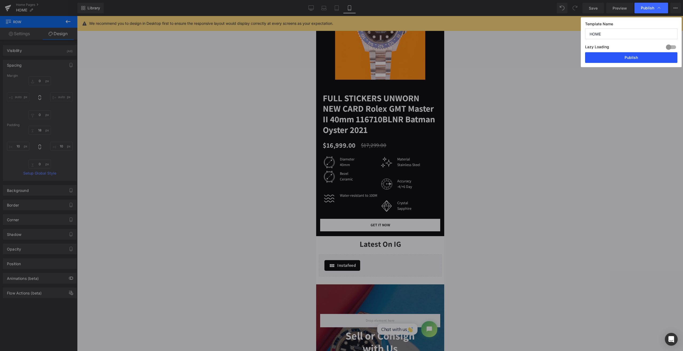
click at [630, 57] on button "Publish" at bounding box center [631, 57] width 92 height 11
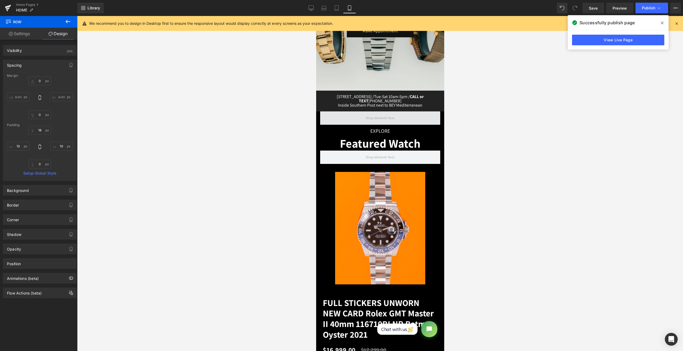
scroll to position [97, 0]
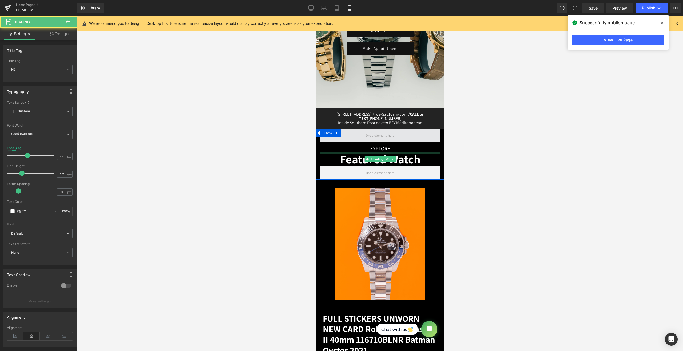
drag, startPoint x: 356, startPoint y: 153, endPoint x: 358, endPoint y: 142, distance: 11.2
click at [358, 142] on div "EXPLORE Text Block Featured Watch Heading Row" at bounding box center [380, 154] width 128 height 51
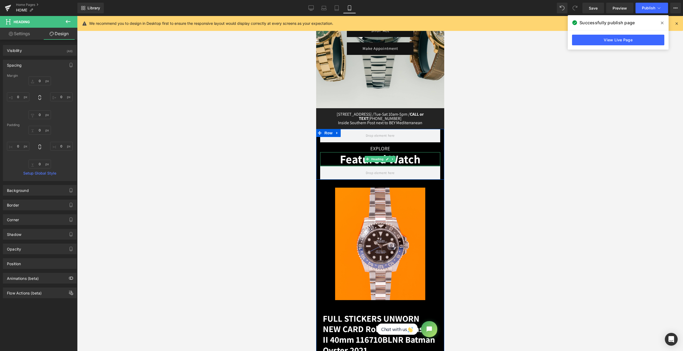
type input "0px"
drag, startPoint x: 353, startPoint y: 165, endPoint x: 354, endPoint y: 159, distance: 6.2
click at [354, 159] on div "Featured Watch Heading" at bounding box center [380, 159] width 120 height 14
click at [485, 157] on div at bounding box center [380, 183] width 606 height 335
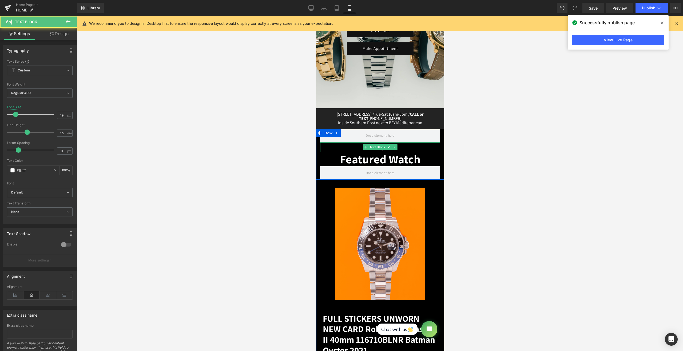
drag, startPoint x: 405, startPoint y: 151, endPoint x: 408, endPoint y: 145, distance: 6.8
click at [408, 145] on div "EXPLORE Text Block" at bounding box center [380, 147] width 120 height 10
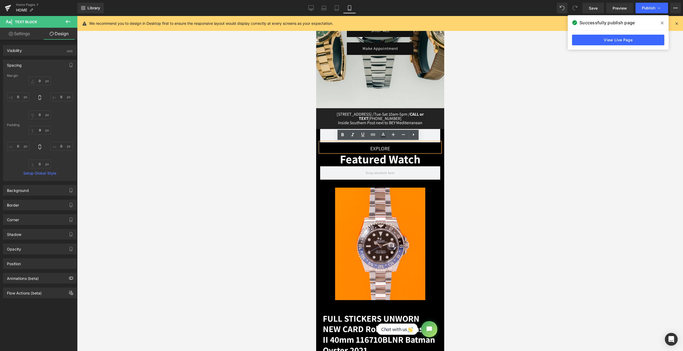
click at [490, 144] on div at bounding box center [380, 183] width 606 height 335
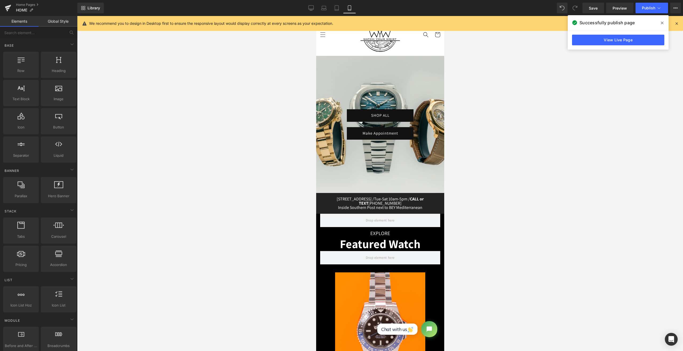
scroll to position [8, 0]
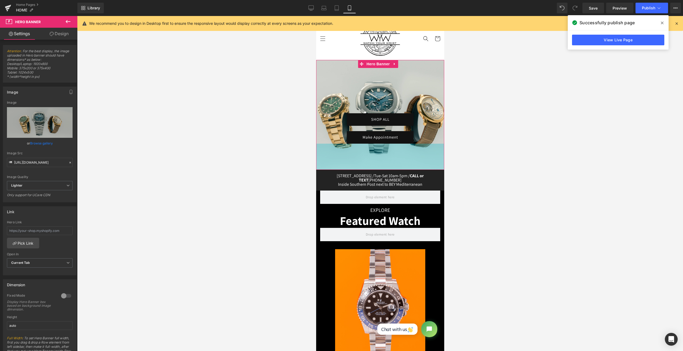
drag, startPoint x: 375, startPoint y: 197, endPoint x: 375, endPoint y: 169, distance: 27.2
click at [375, 169] on div "98px" at bounding box center [380, 157] width 128 height 26
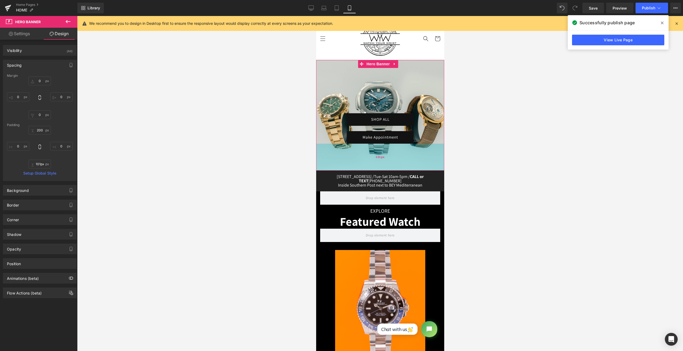
type input "100px"
click at [351, 166] on div "100px" at bounding box center [380, 157] width 128 height 27
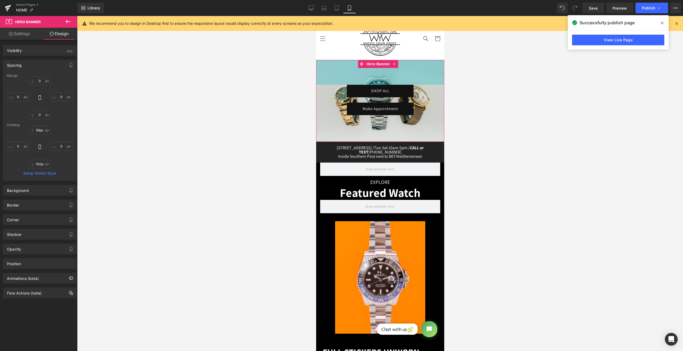
drag, startPoint x: 346, startPoint y: 61, endPoint x: 347, endPoint y: 32, distance: 28.8
click at [33, 131] on input "93px" at bounding box center [40, 130] width 22 height 9
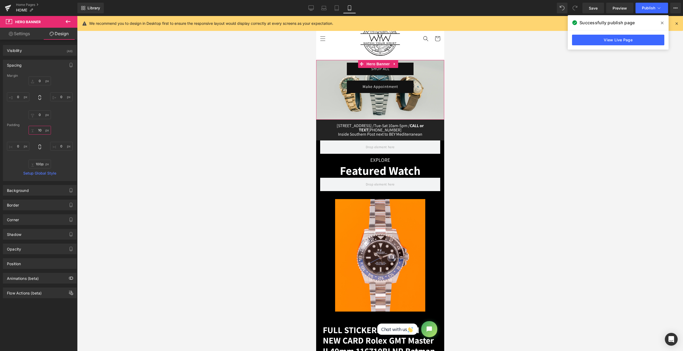
type input "100"
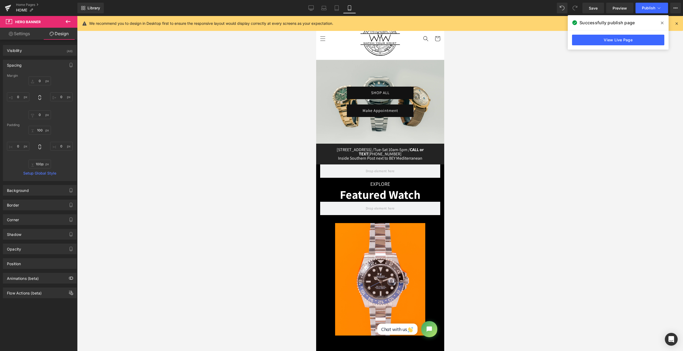
click at [535, 118] on div at bounding box center [380, 183] width 606 height 335
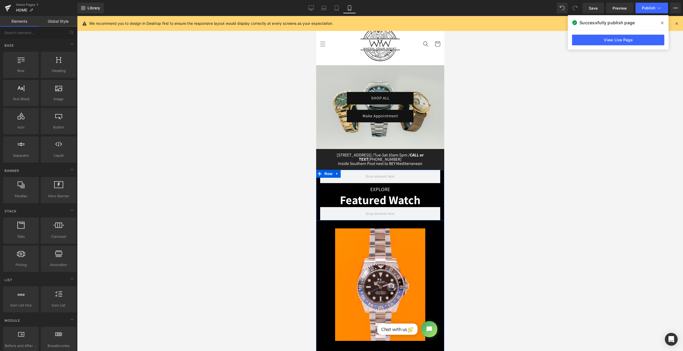
scroll to position [0, 0]
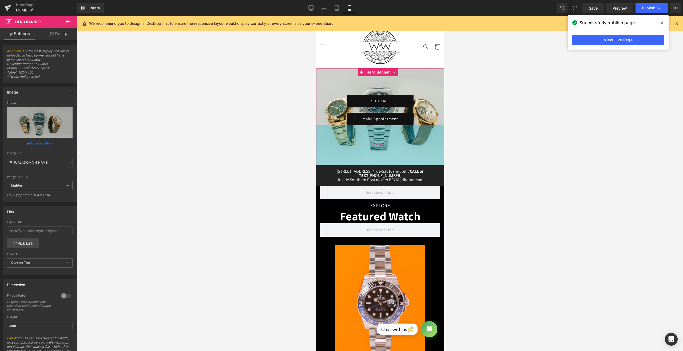
drag, startPoint x: 371, startPoint y: 132, endPoint x: 364, endPoint y: 145, distance: 15.0
click at [364, 145] on div "150px" at bounding box center [380, 145] width 128 height 40
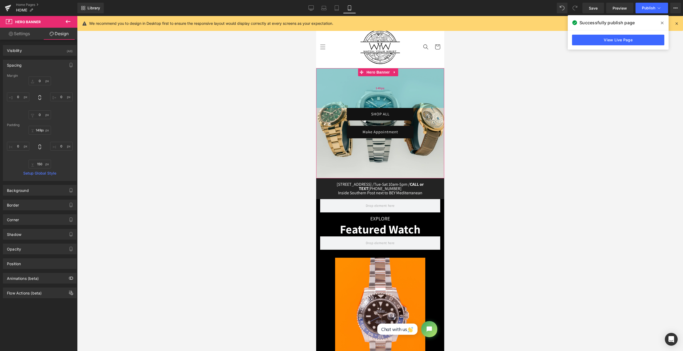
type input "150px"
drag, startPoint x: 362, startPoint y: 89, endPoint x: 355, endPoint y: 102, distance: 15.0
click at [355, 102] on div "150px" at bounding box center [380, 88] width 128 height 40
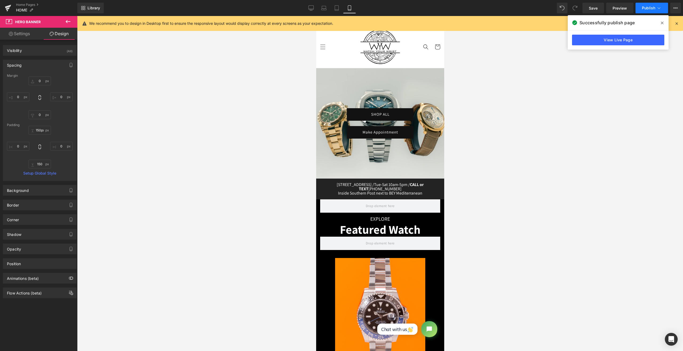
click at [652, 5] on button "Publish" at bounding box center [652, 8] width 33 height 11
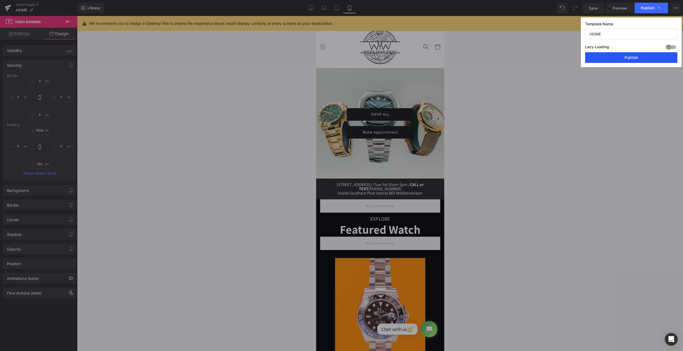
click at [644, 61] on button "Publish" at bounding box center [631, 57] width 92 height 11
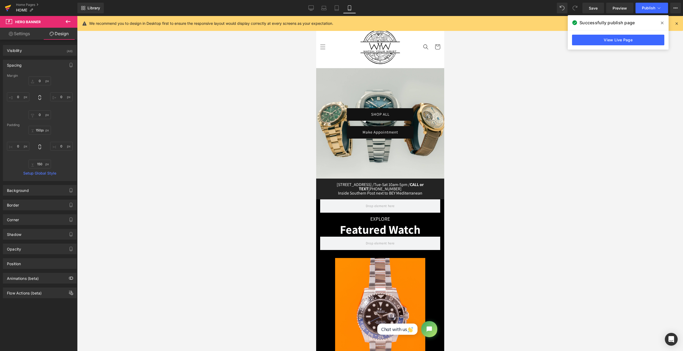
click at [9, 9] on icon at bounding box center [8, 7] width 6 height 13
